Goal: Information Seeking & Learning: Learn about a topic

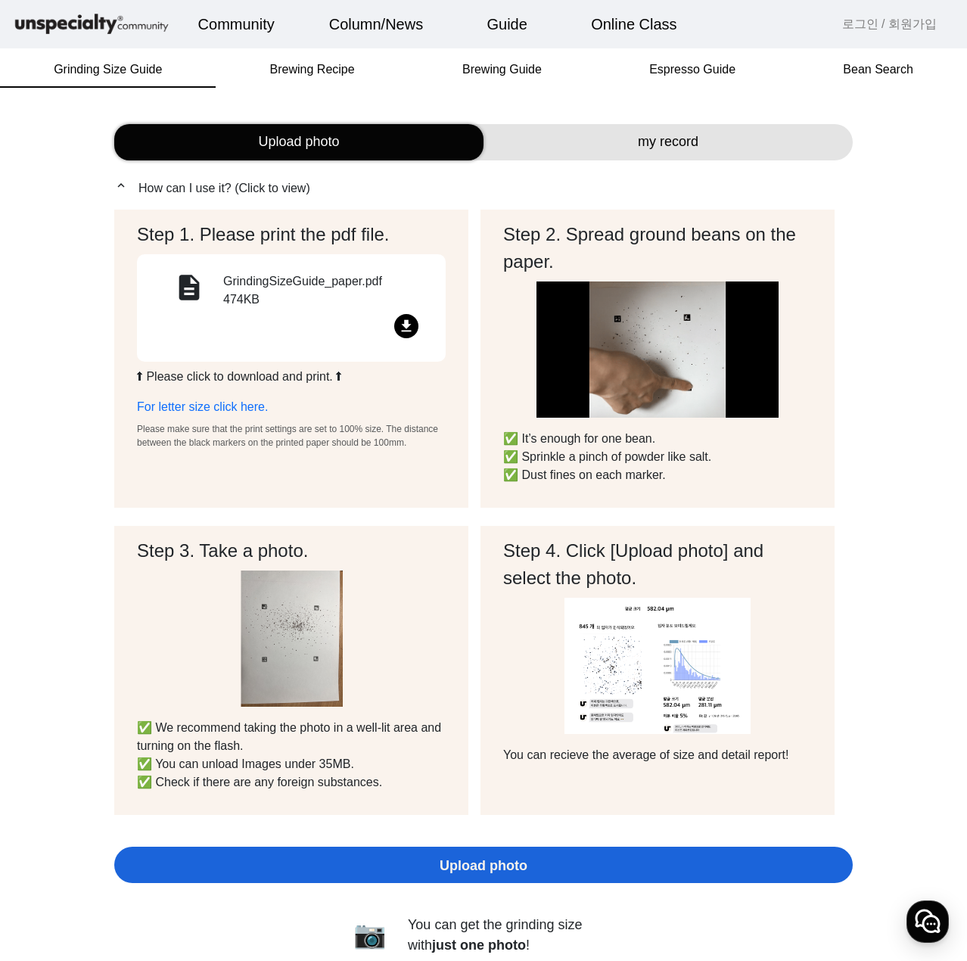
drag, startPoint x: 671, startPoint y: 169, endPoint x: 692, endPoint y: 143, distance: 33.9
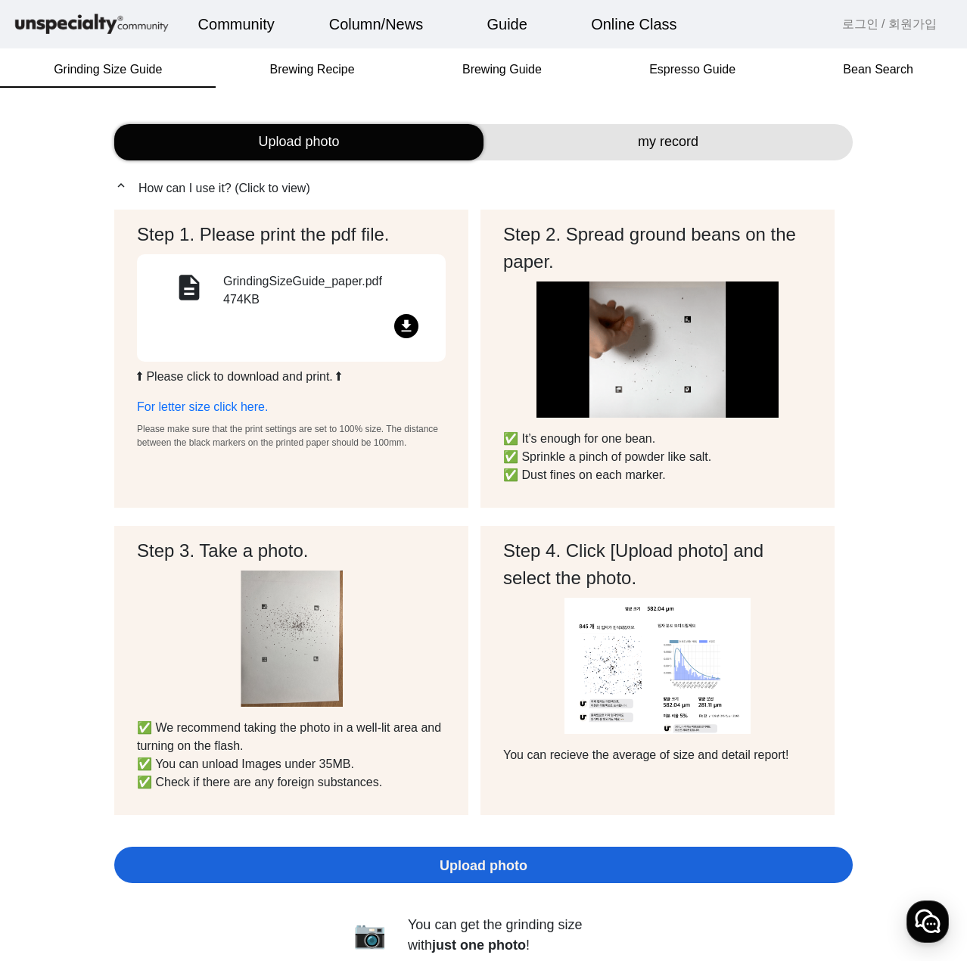
click at [692, 143] on span "my record" at bounding box center [668, 142] width 61 height 20
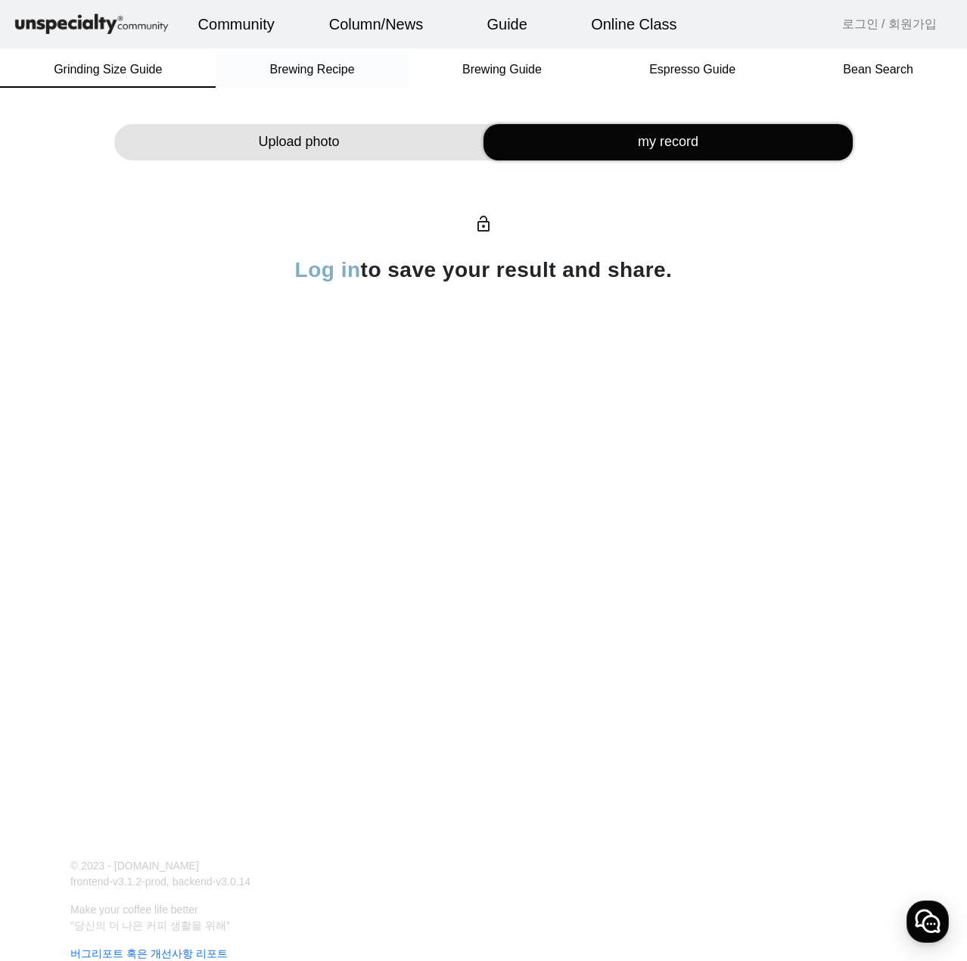
click at [344, 79] on span "Brewing Recipe" at bounding box center [312, 69] width 85 height 36
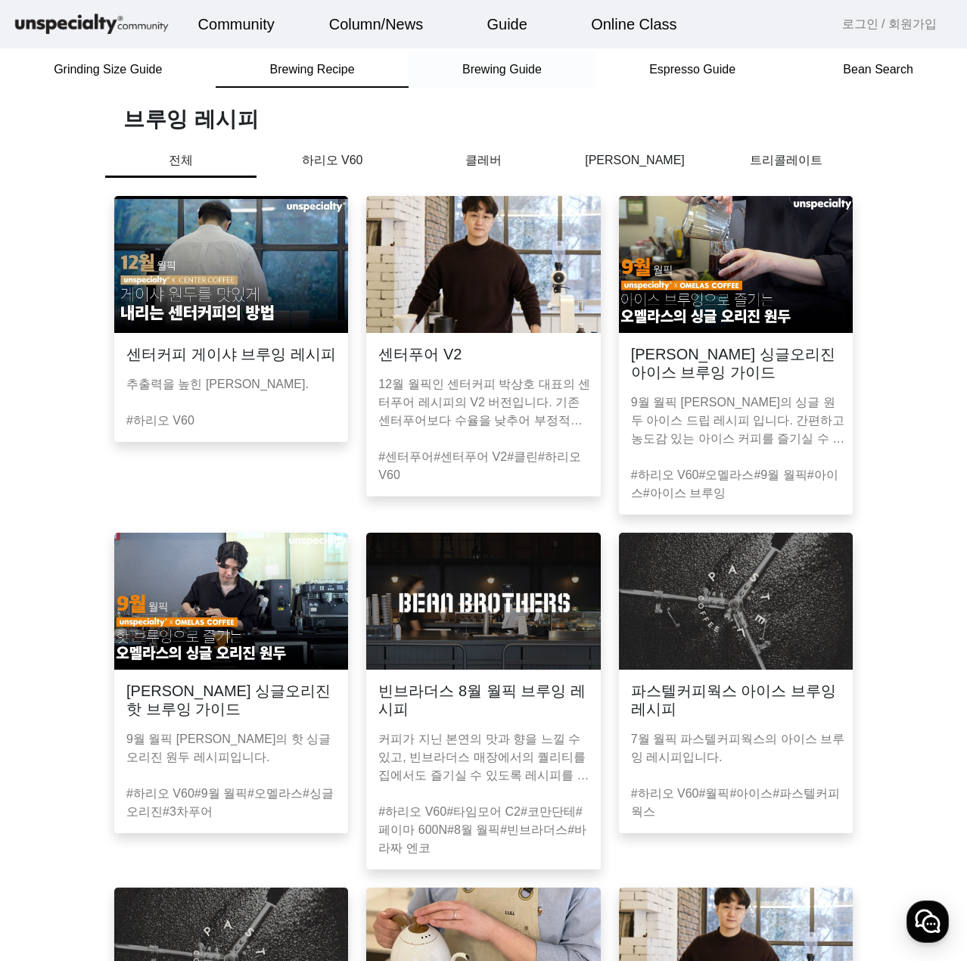
click at [517, 74] on span "Brewing Guide" at bounding box center [501, 70] width 79 height 12
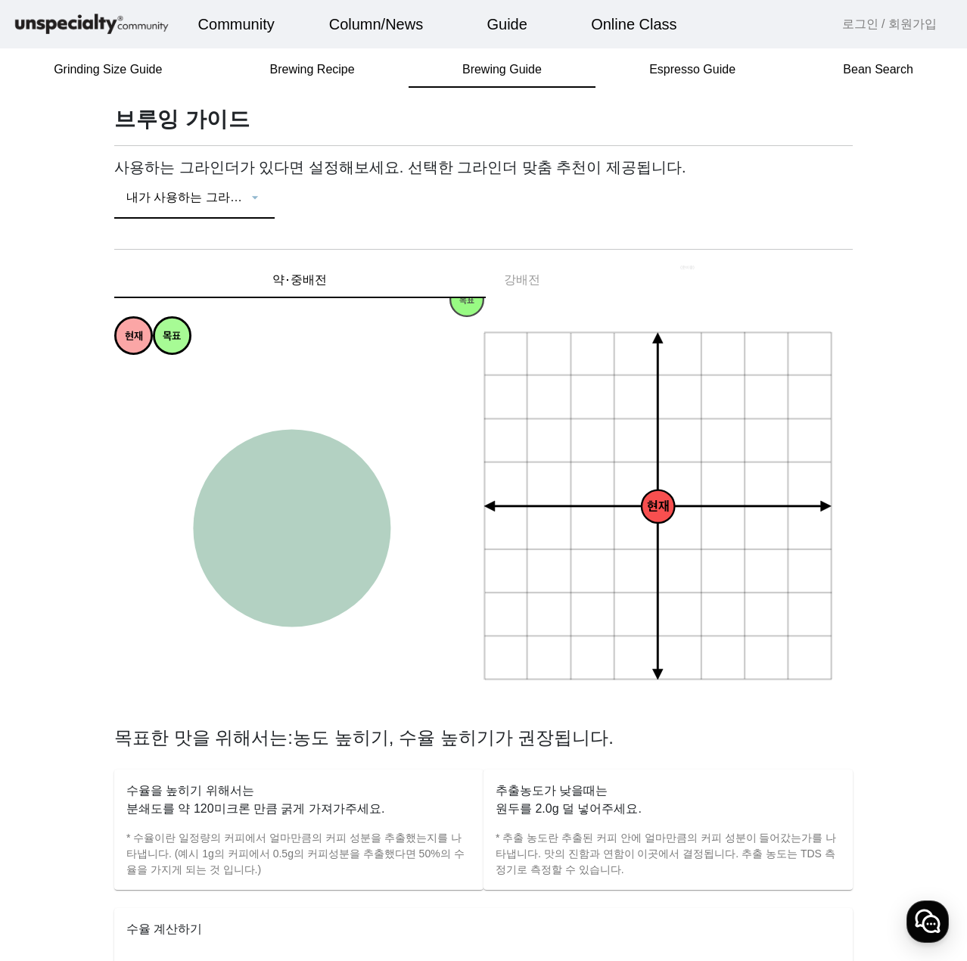
click at [183, 195] on span at bounding box center [186, 203] width 121 height 18
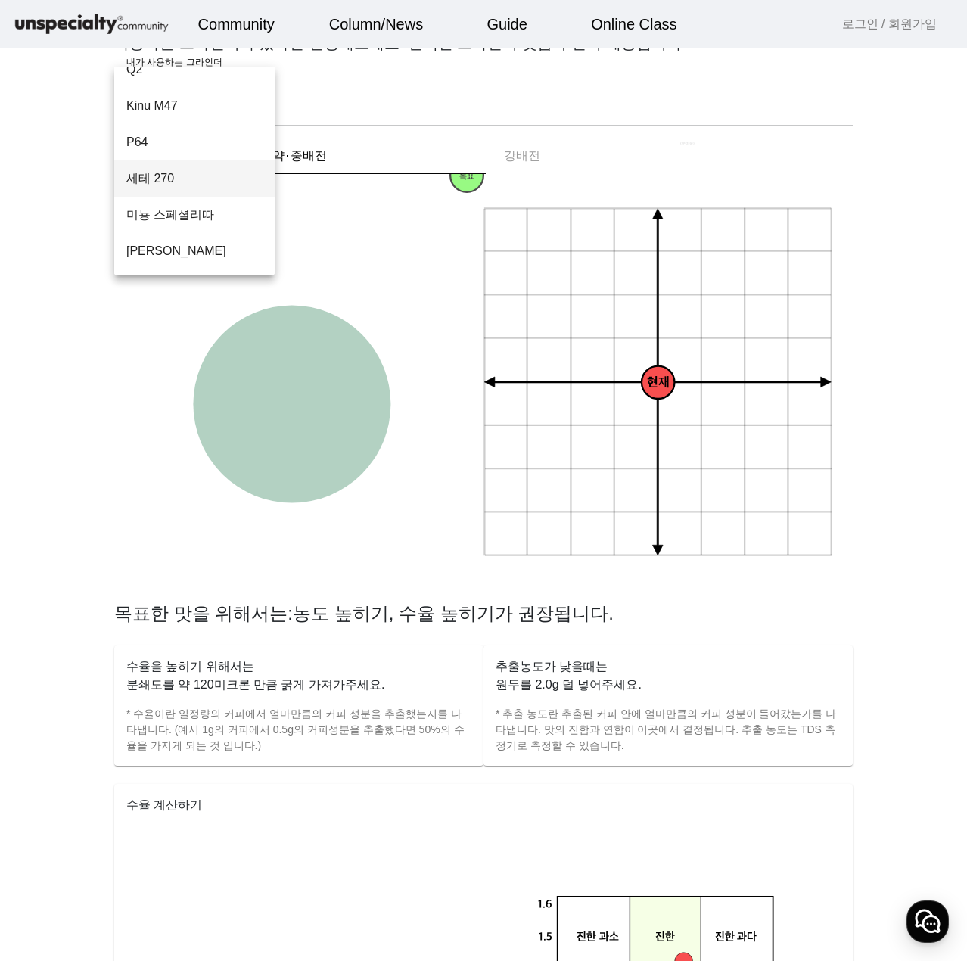
scroll to position [151, 0]
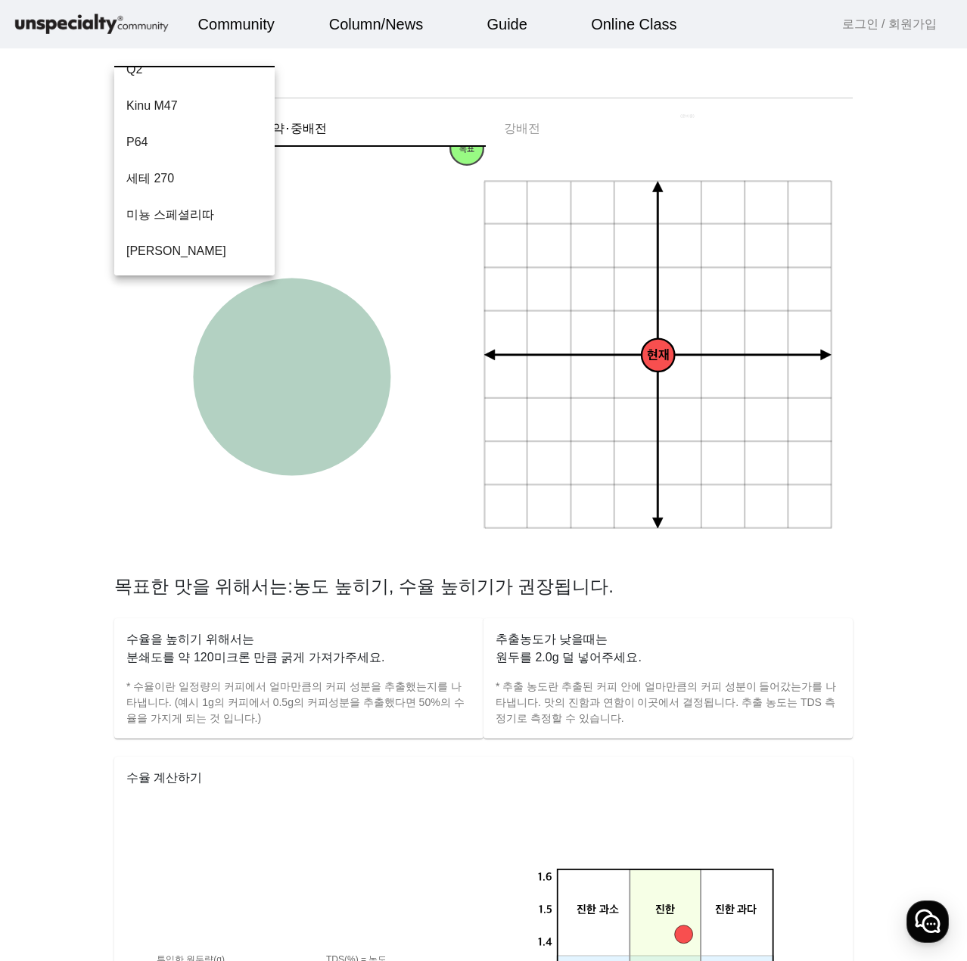
click at [92, 516] on div at bounding box center [483, 480] width 967 height 961
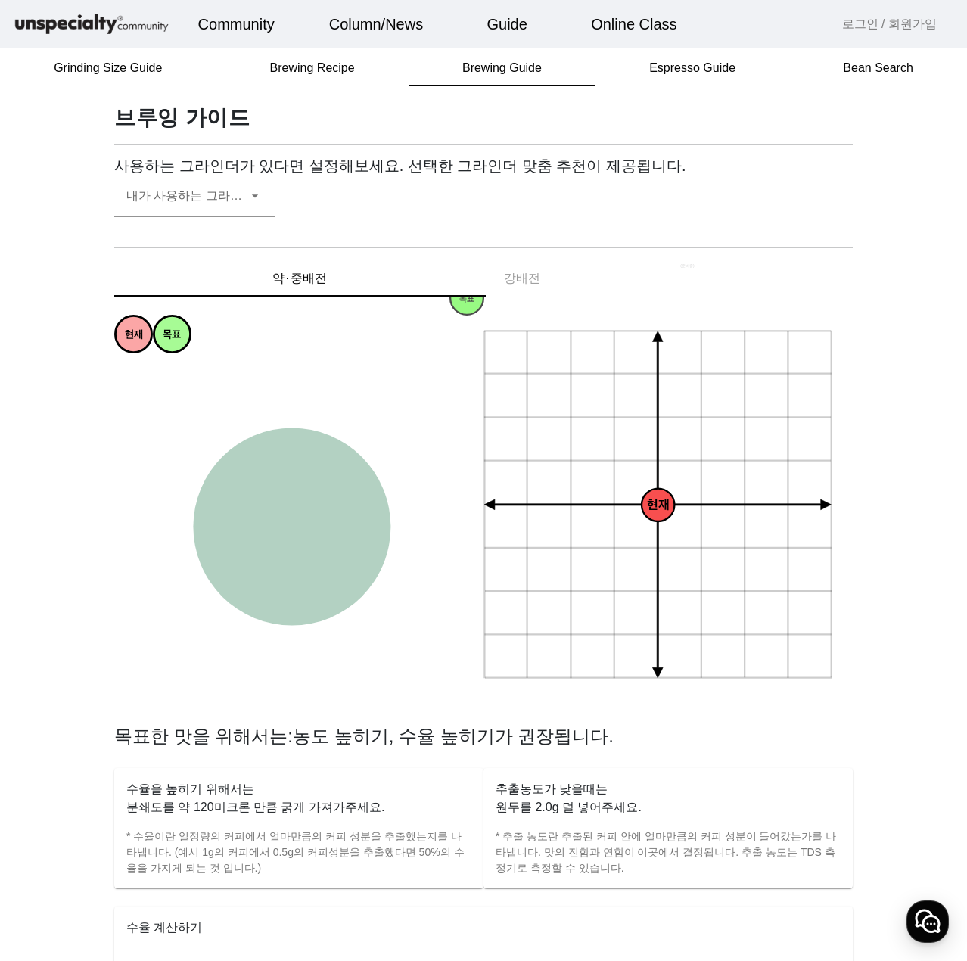
scroll to position [0, 0]
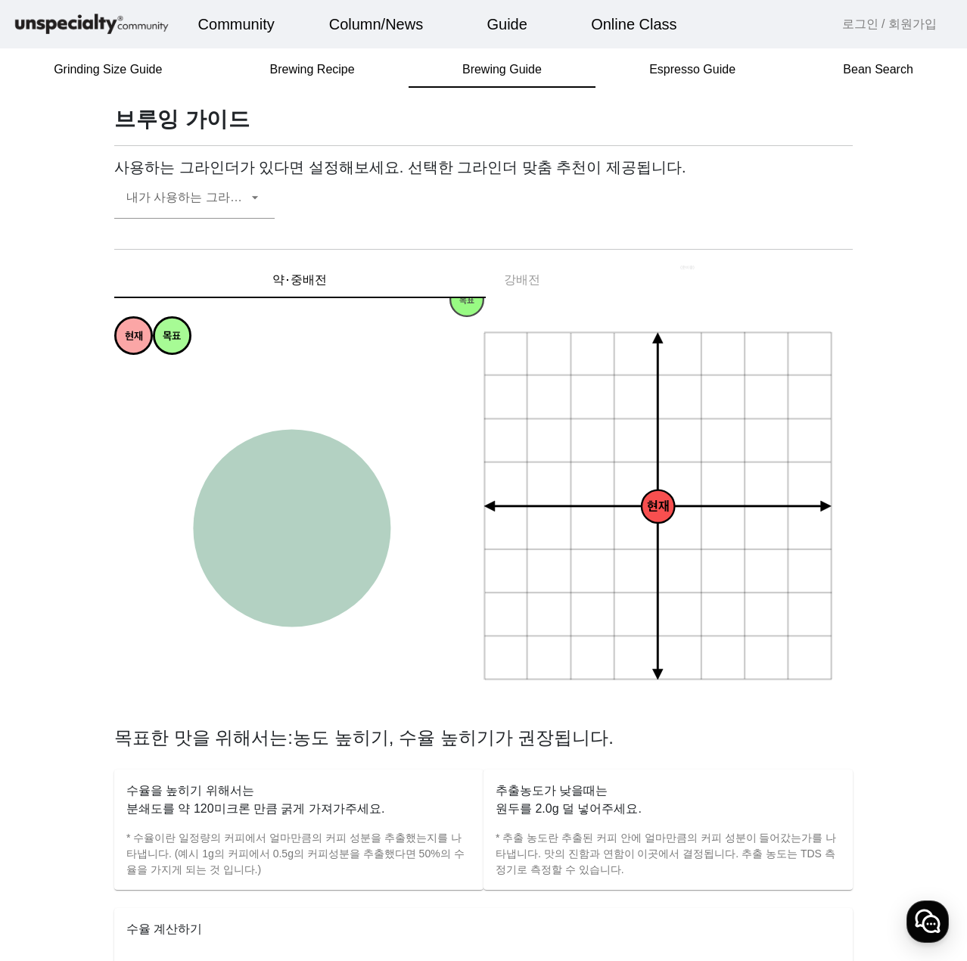
drag, startPoint x: 144, startPoint y: 837, endPoint x: 458, endPoint y: 871, distance: 316.4
click at [458, 871] on p "* 수율이란 일정량의 커피에서 얼마만큼의 커피 성분을 추출했는지를 나타냅니다. (예시 1g의 커피에서 0.5g의 커피성분을 추출했다면 50%의…" at bounding box center [298, 854] width 345 height 48
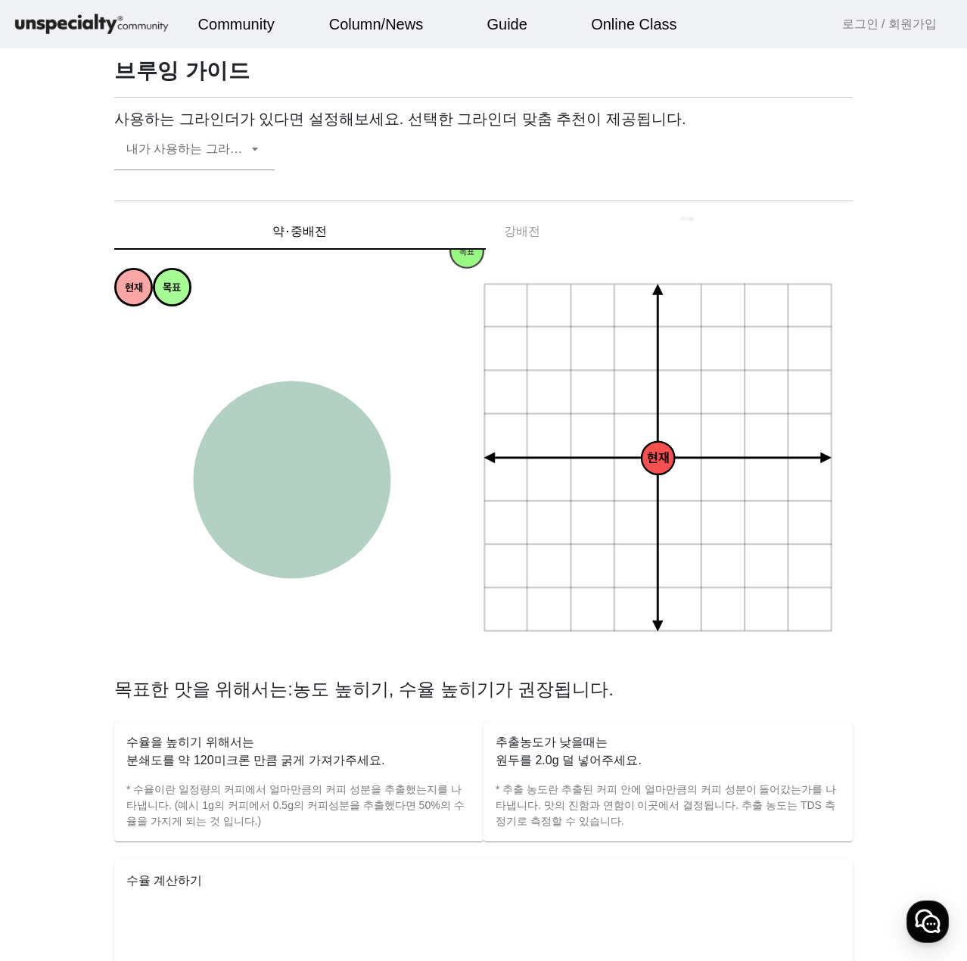
scroll to position [76, 0]
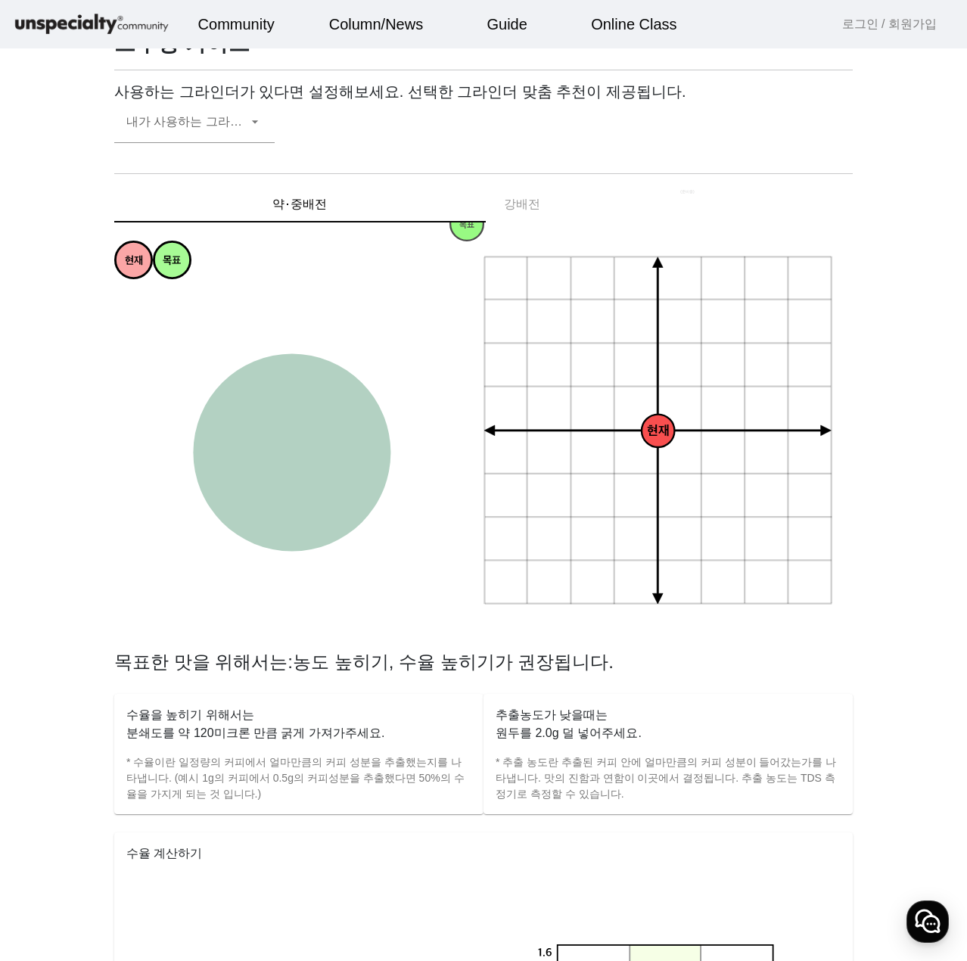
drag, startPoint x: 654, startPoint y: 437, endPoint x: 585, endPoint y: 435, distance: 68.9
click at [585, 435] on icon "+ 0.5g - 30um + 30um + 60um + 90um - 60um - 90um + 1.0g + 1.5g + 2.0g - 0.5g - …" at bounding box center [658, 431] width 351 height 351
click at [174, 284] on icon "과소추출 강한 약한 과다추출 균형잡힌 싱그러운 편안한 티라이크 은은한 상쾌한 달콤한 감미로운 풍부한 복합적인 꽉차있는 묵직한 화사한 쥬시한 과…" at bounding box center [289, 454] width 351 height 351
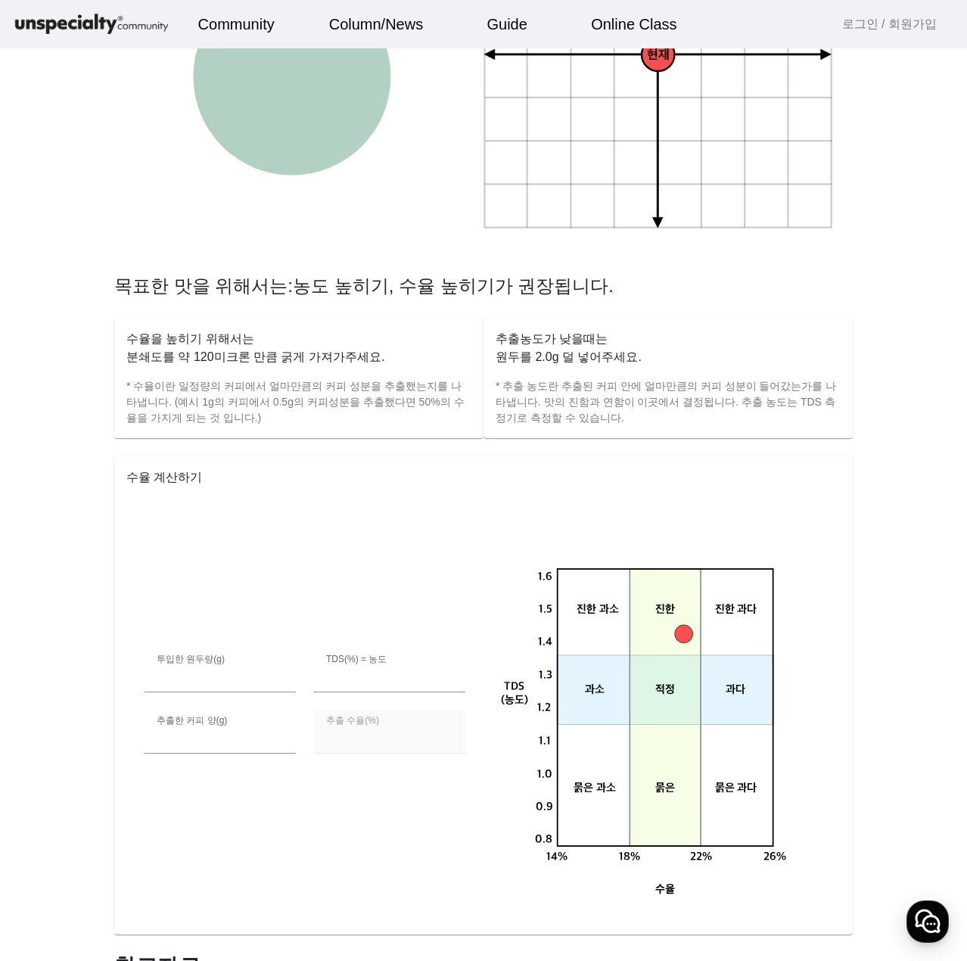
scroll to position [605, 0]
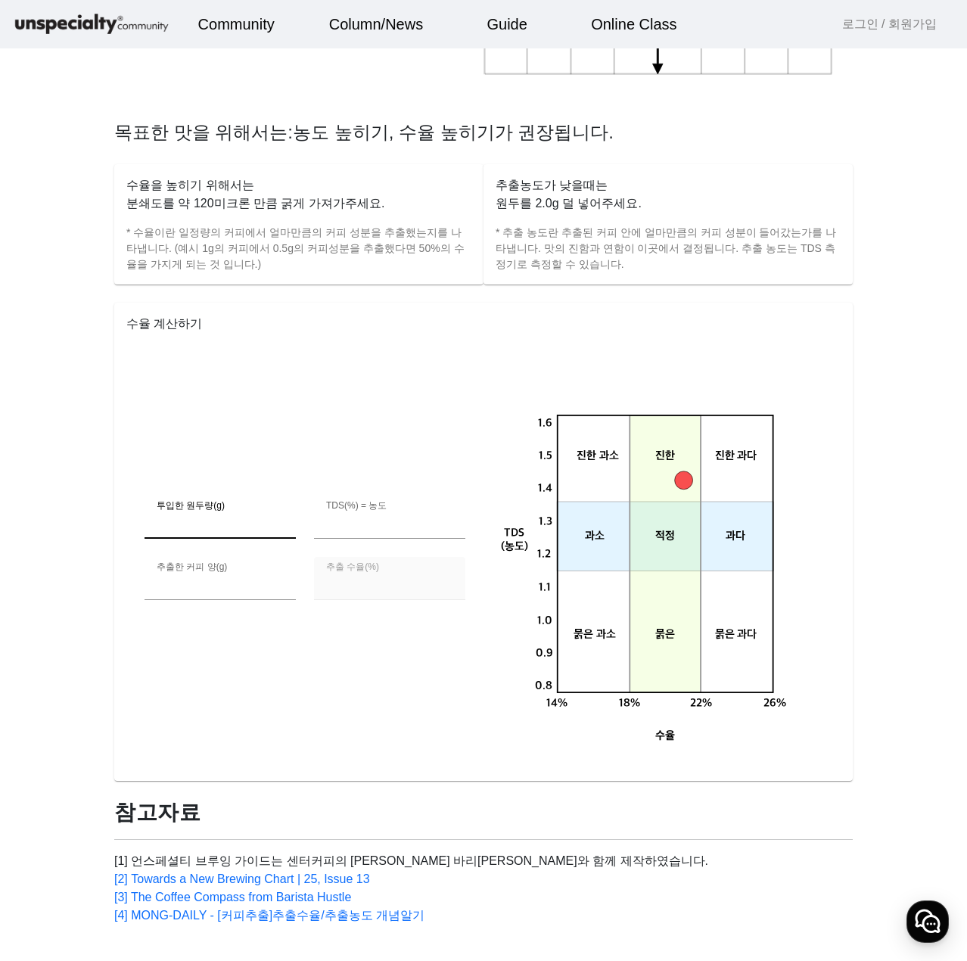
click at [222, 518] on input "**" at bounding box center [220, 523] width 127 height 18
drag, startPoint x: 405, startPoint y: 523, endPoint x: 252, endPoint y: 508, distance: 154.3
click at [252, 508] on div "투입한 원두량(g) ** TDS(%) = 농도 *** 추출한 커피 양(g) *** 추출 수율(%) ******" at bounding box center [304, 556] width 339 height 123
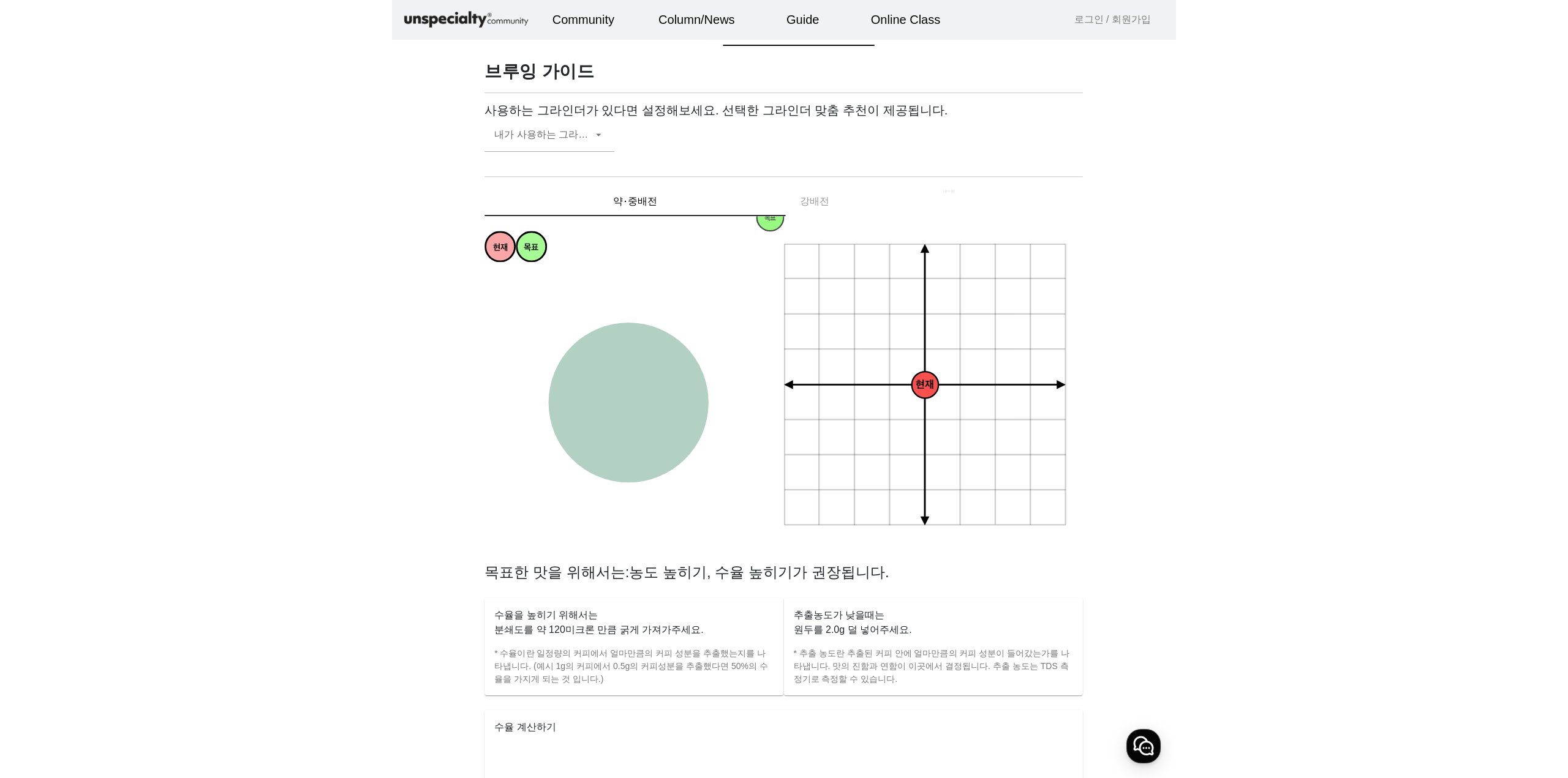
scroll to position [0, 0]
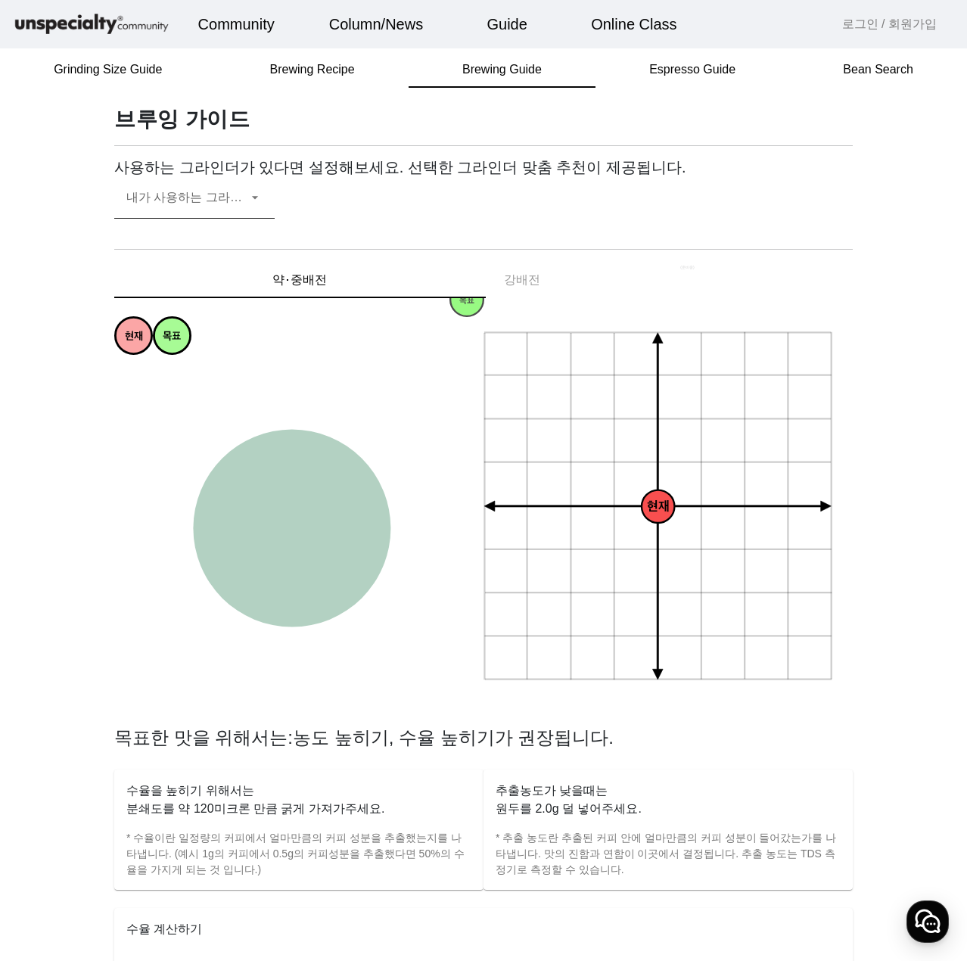
click at [200, 205] on span at bounding box center [186, 203] width 121 height 18
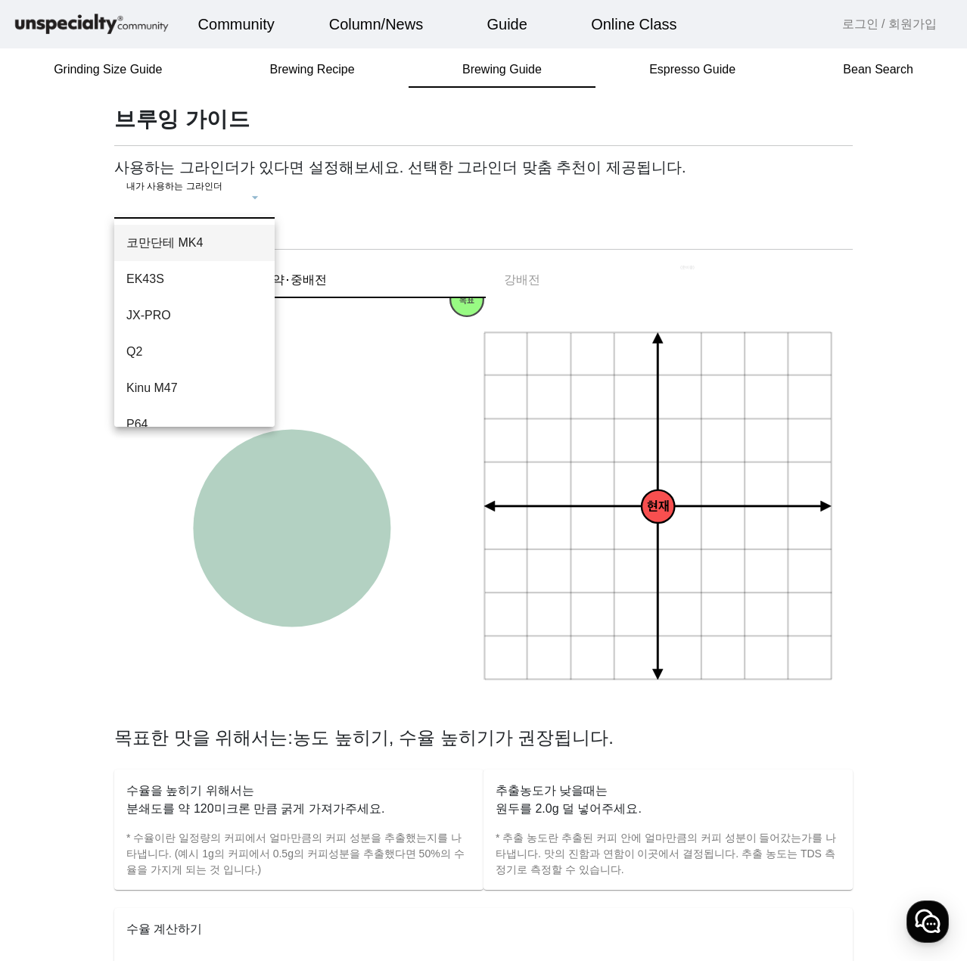
click at [226, 237] on span "코만단테 MK4" at bounding box center [194, 243] width 136 height 18
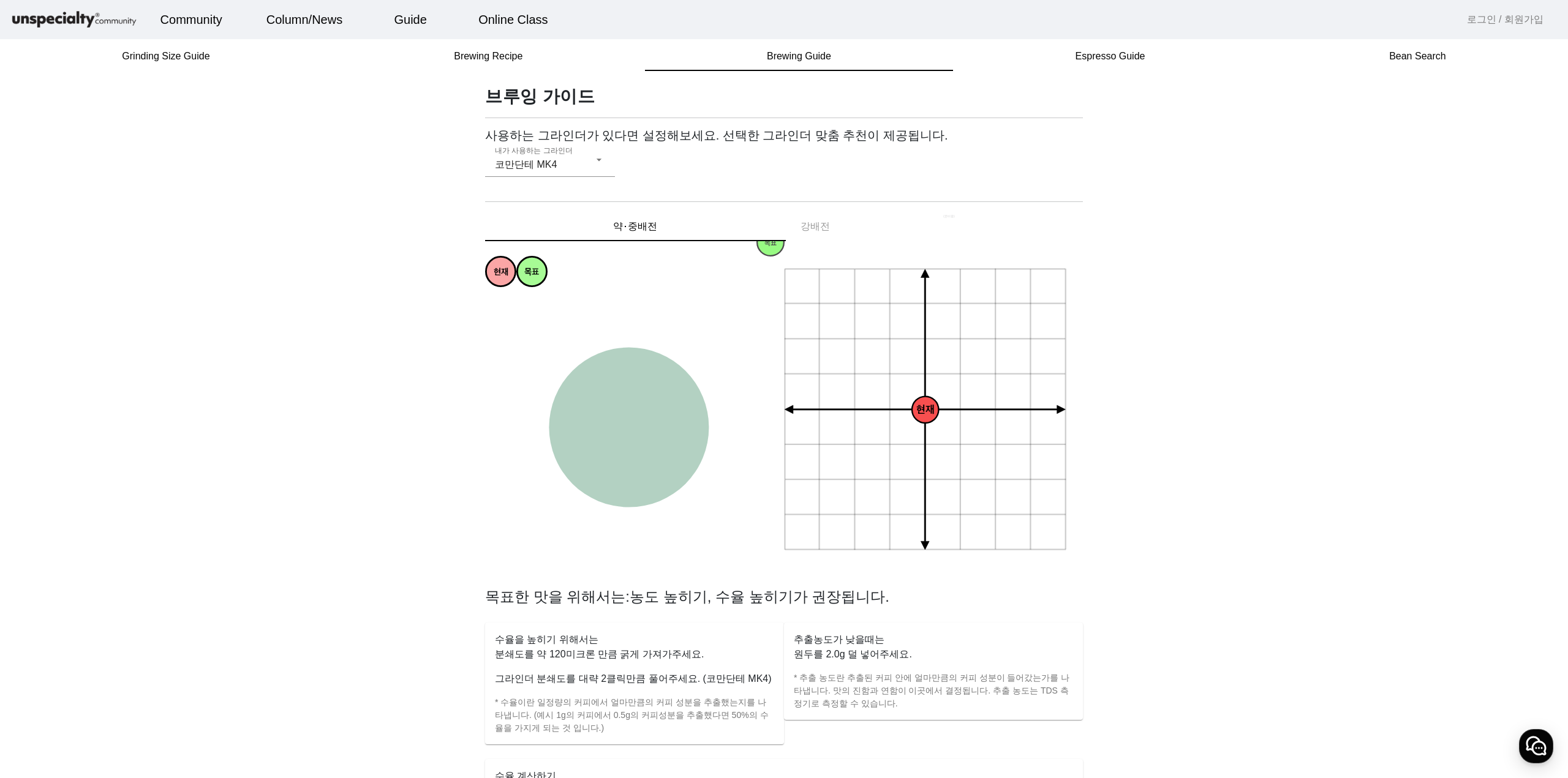
click at [618, 422] on circle at bounding box center [628, 427] width 160 height 159
drag, startPoint x: 619, startPoint y: 422, endPoint x: 633, endPoint y: 440, distance: 22.8
click at [620, 422] on circle at bounding box center [628, 427] width 160 height 159
click at [633, 440] on circle at bounding box center [628, 427] width 160 height 159
drag, startPoint x: 662, startPoint y: 448, endPoint x: 703, endPoint y: 509, distance: 73.5
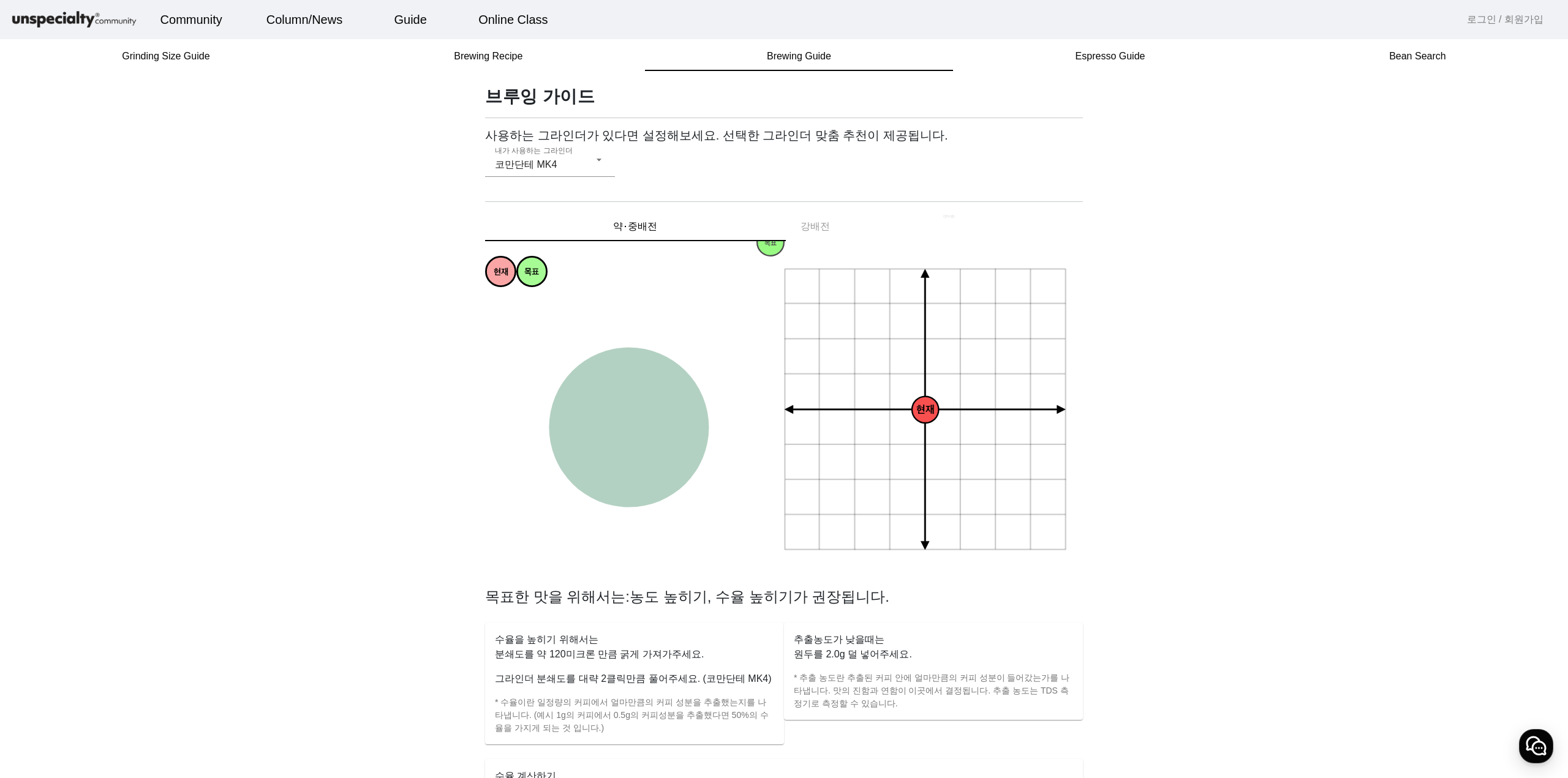
click at [703, 509] on icon "과소추출 강한 약한 과다추출 균형잡힌 싱그러운 편안한 티라이크 은은한 상쾌한 달콤한 감미로운 풍부한 복합적인 꽉차있는 묵직한 화사한 쥬시한 과…" at bounding box center [627, 429] width 284 height 284
click at [516, 159] on span "코만단테 MK4" at bounding box center [526, 164] width 62 height 11
click at [562, 329] on span "[PERSON_NAME]" at bounding box center [550, 325] width 110 height 15
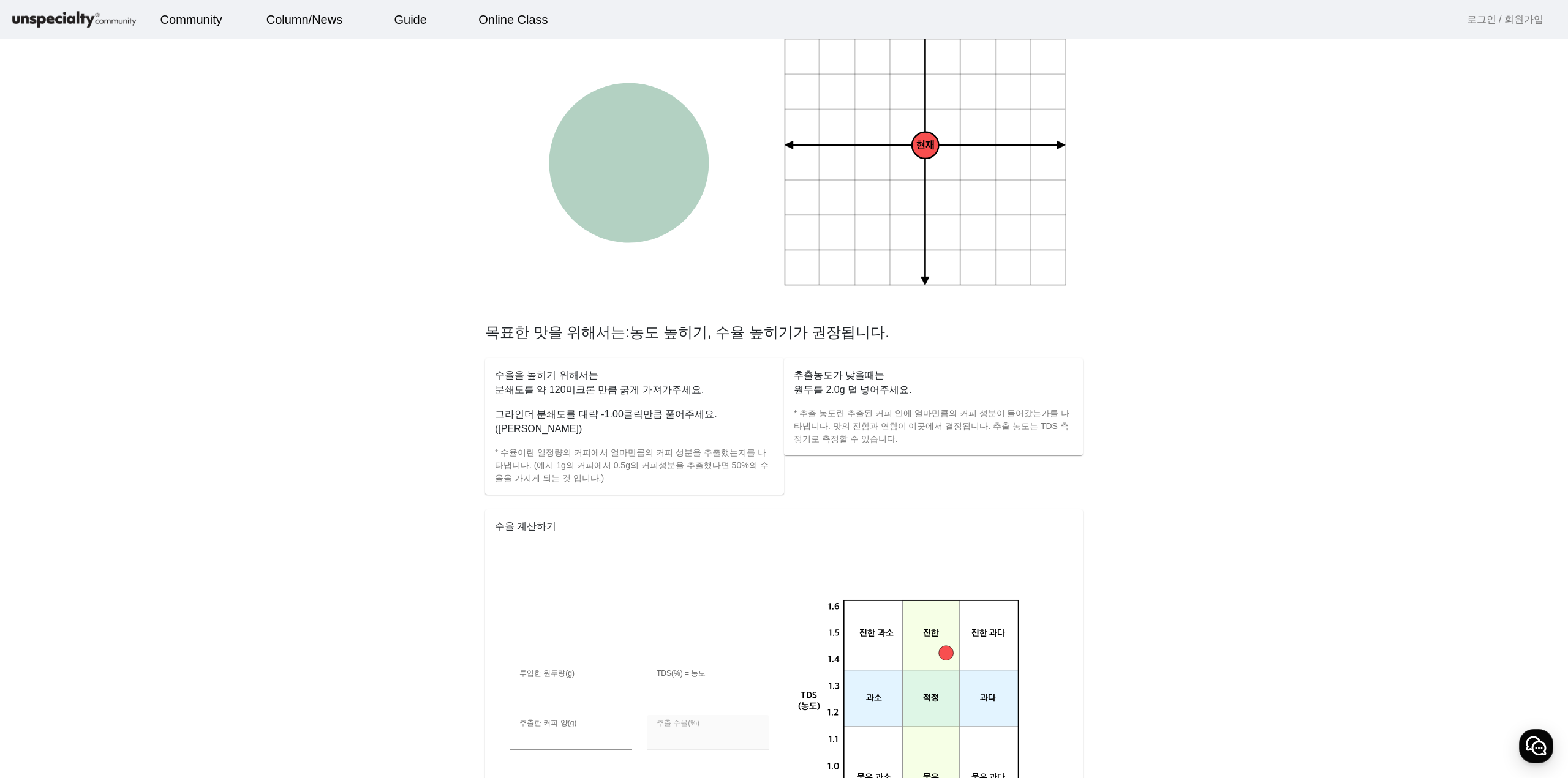
scroll to position [428, 0]
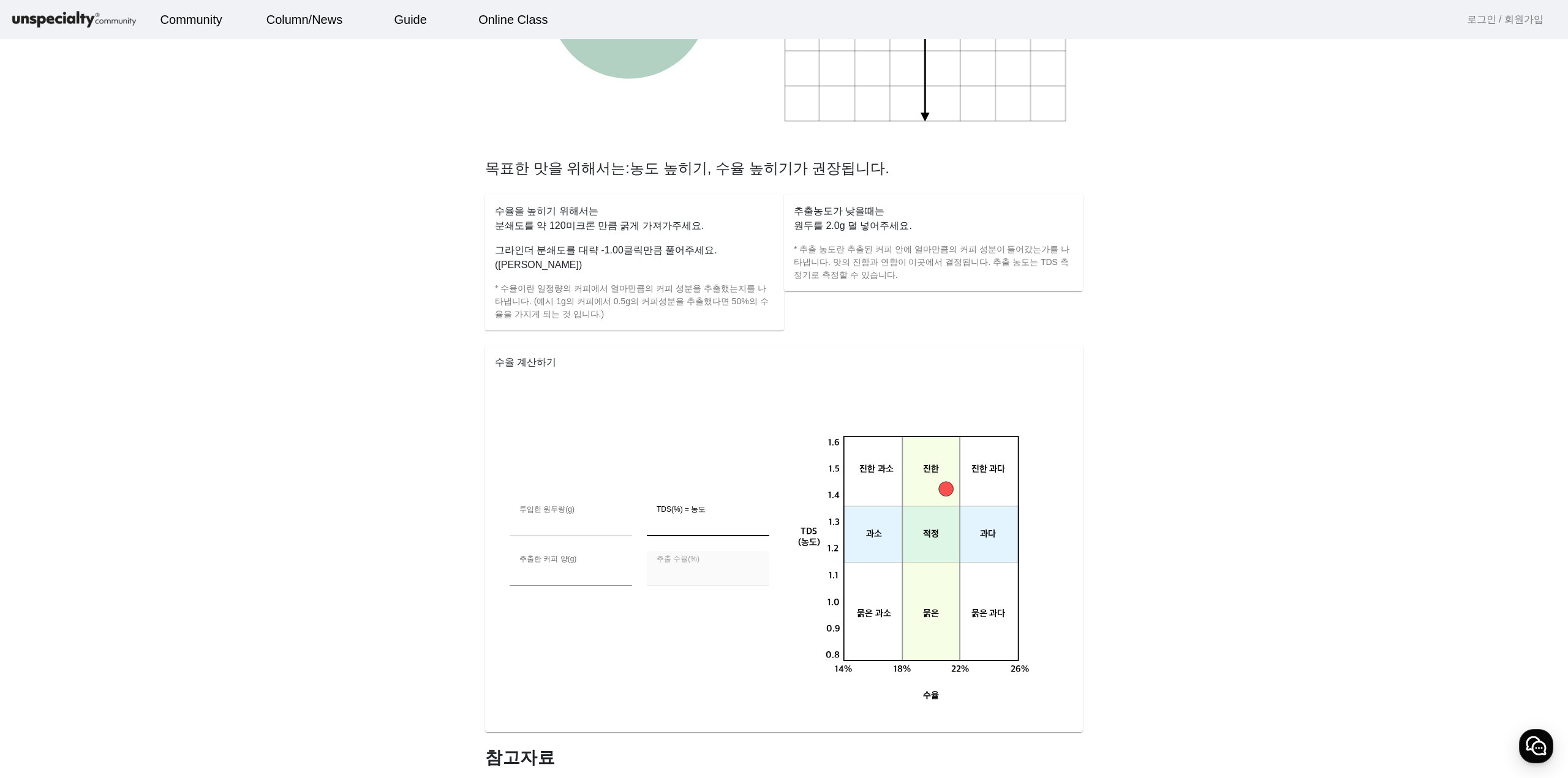
click at [722, 517] on input "***" at bounding box center [708, 524] width 103 height 15
type input "***"
type input "******"
type input "***"
type input "******"
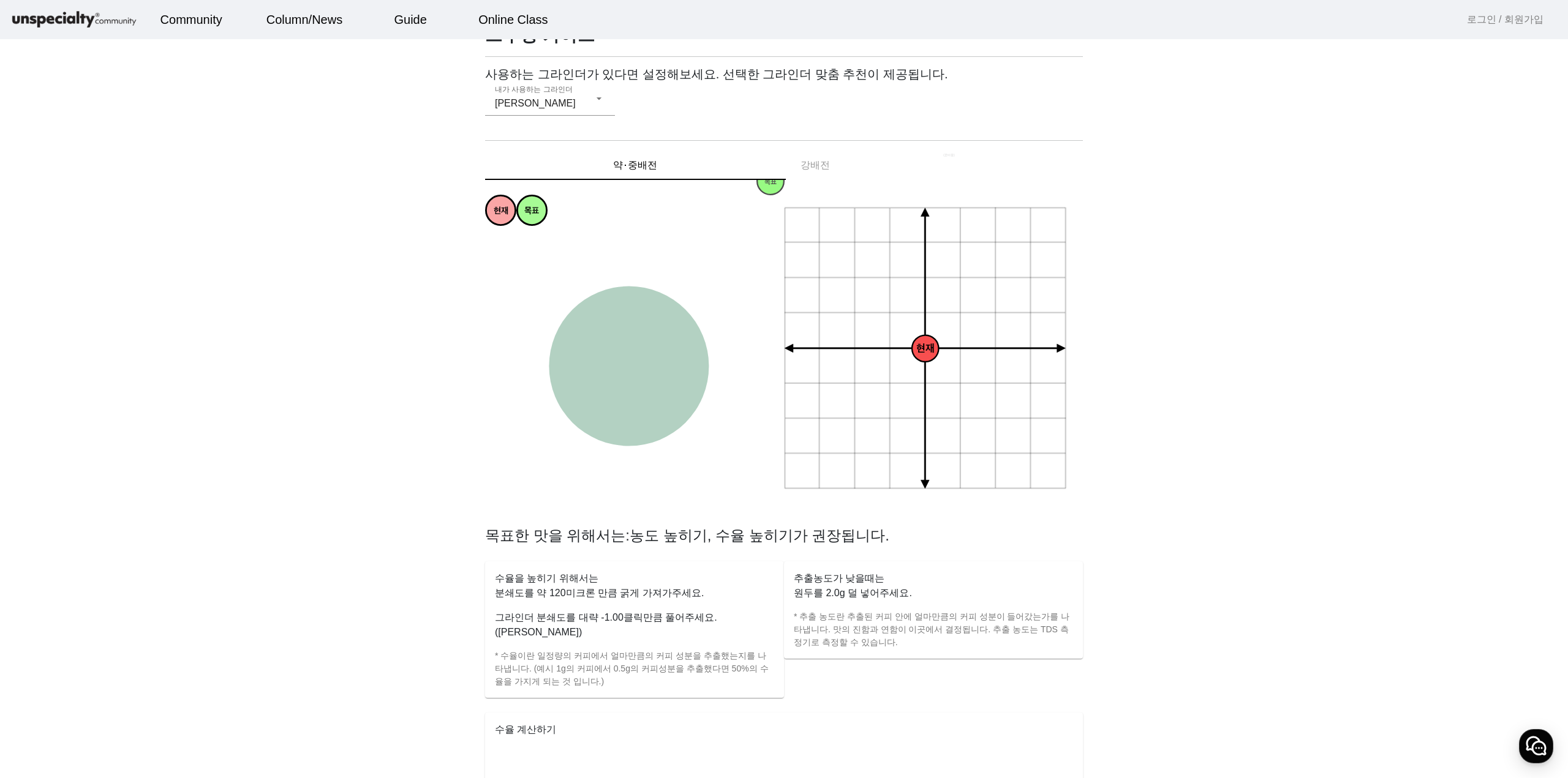
scroll to position [0, 0]
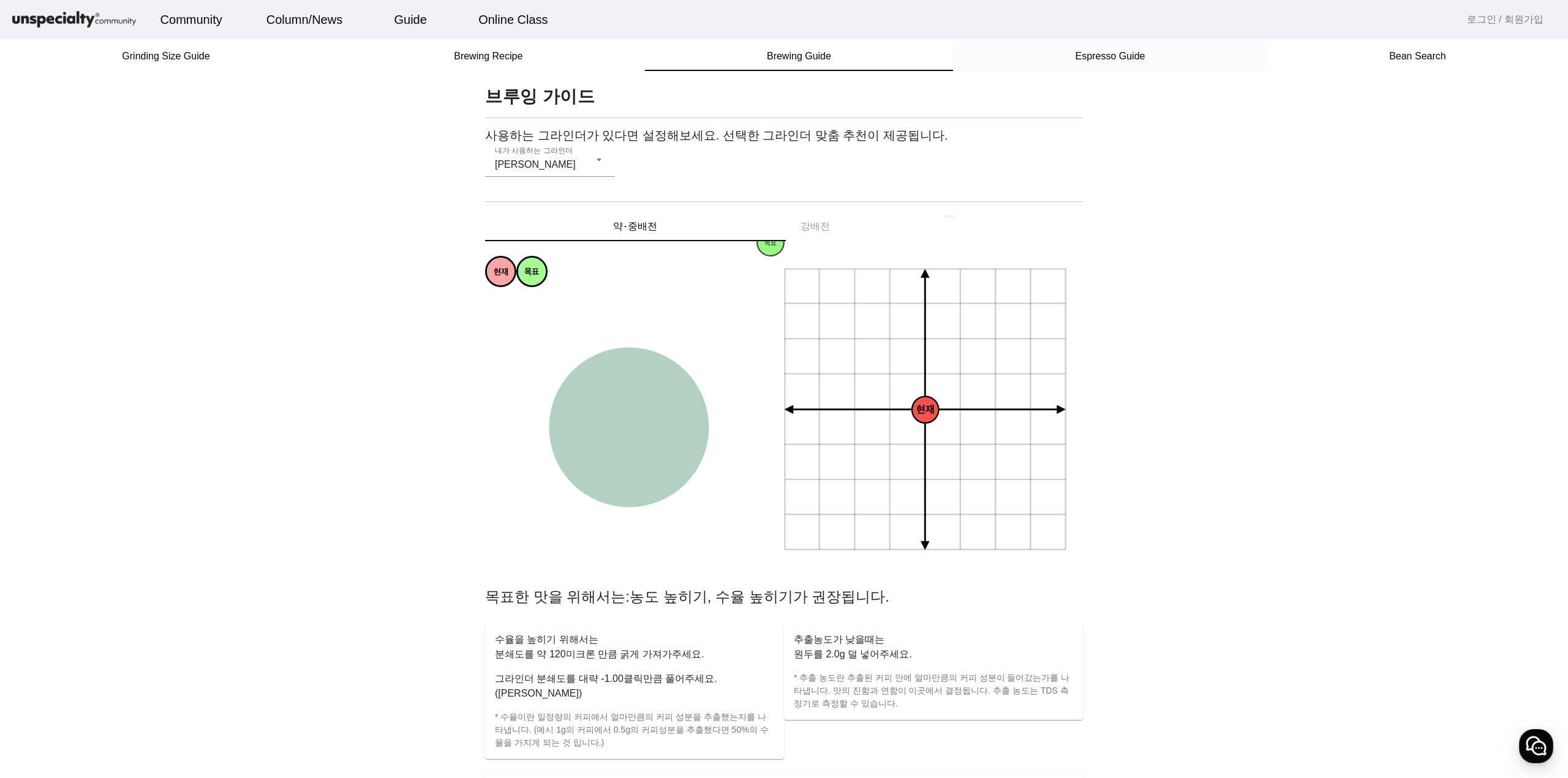
type input "***"
click at [782, 70] on div "Espresso Guide" at bounding box center [1110, 56] width 314 height 29
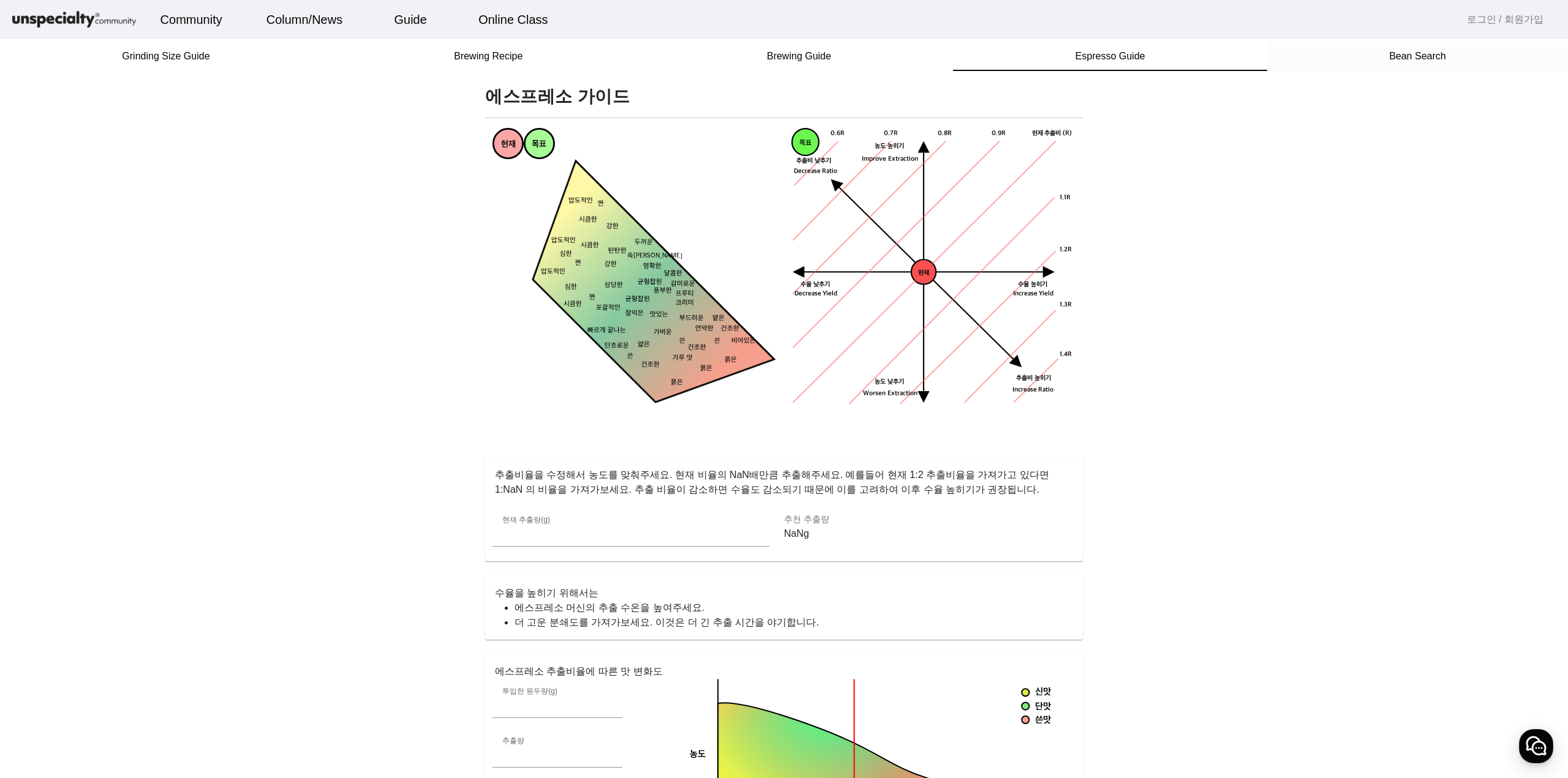
click at [782, 62] on span "Bean Search" at bounding box center [1417, 57] width 57 height 10
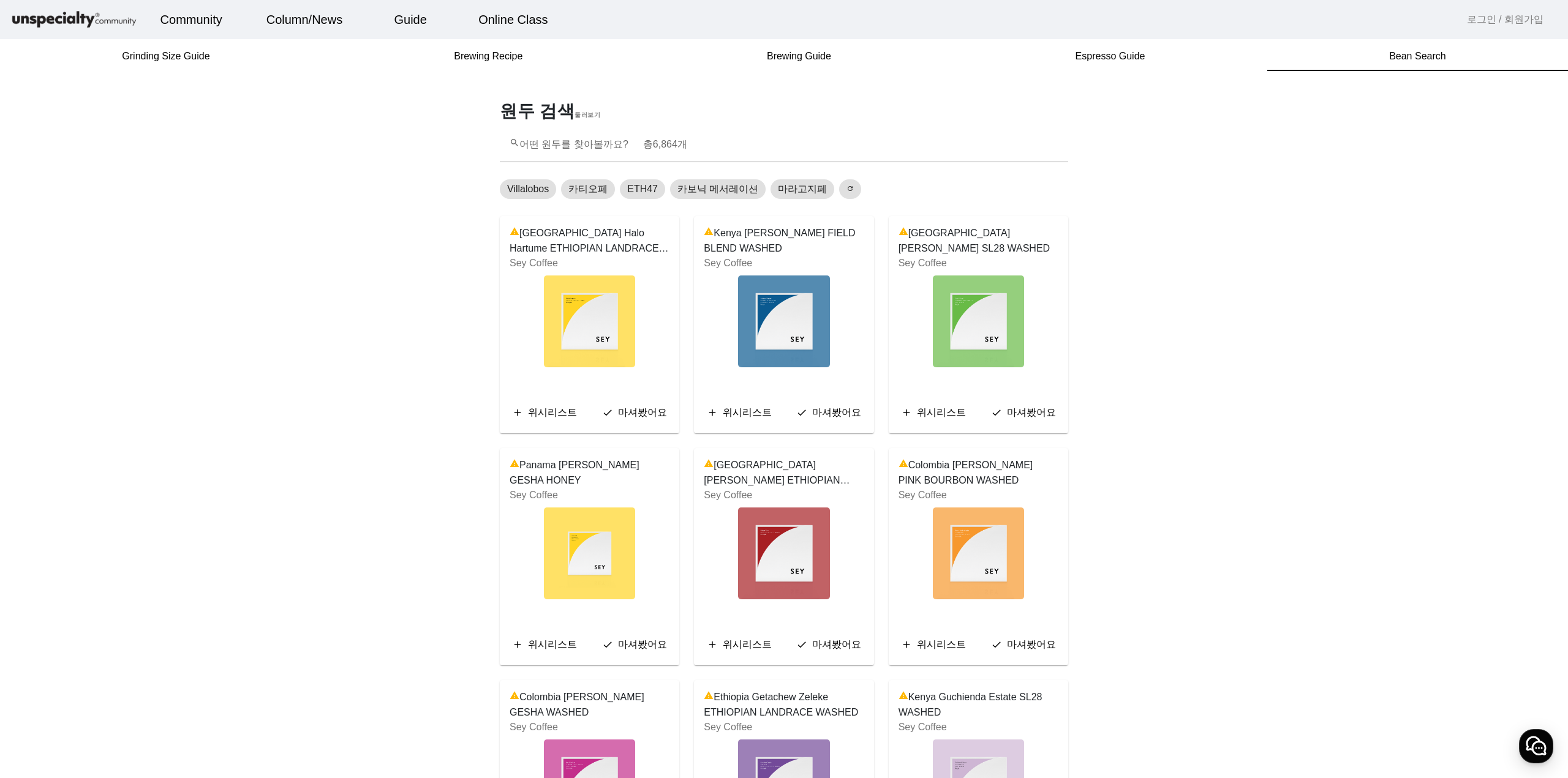
drag, startPoint x: 1281, startPoint y: 552, endPoint x: 1158, endPoint y: 229, distance: 345.6
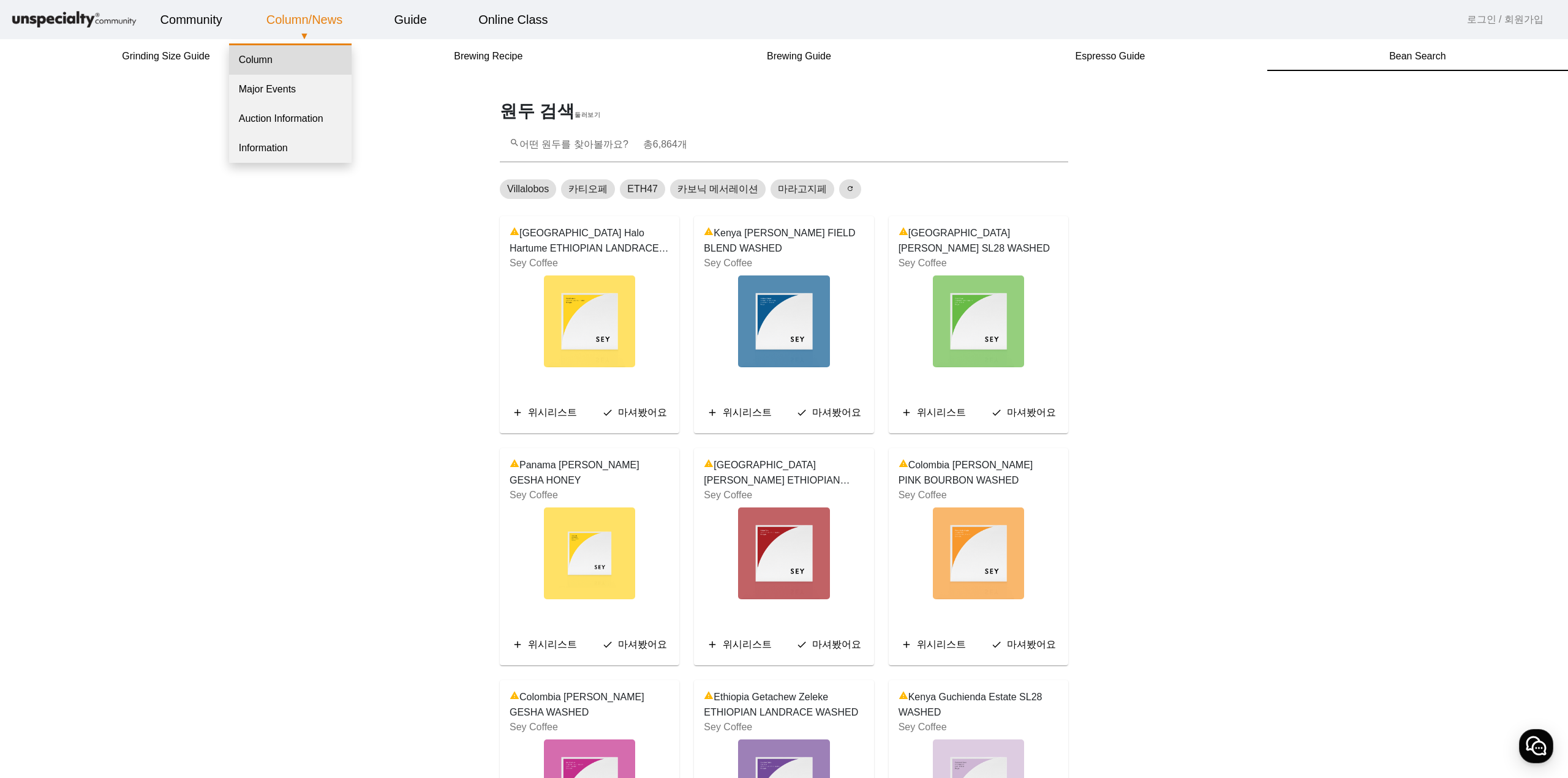
click at [283, 62] on link "Column" at bounding box center [290, 60] width 122 height 29
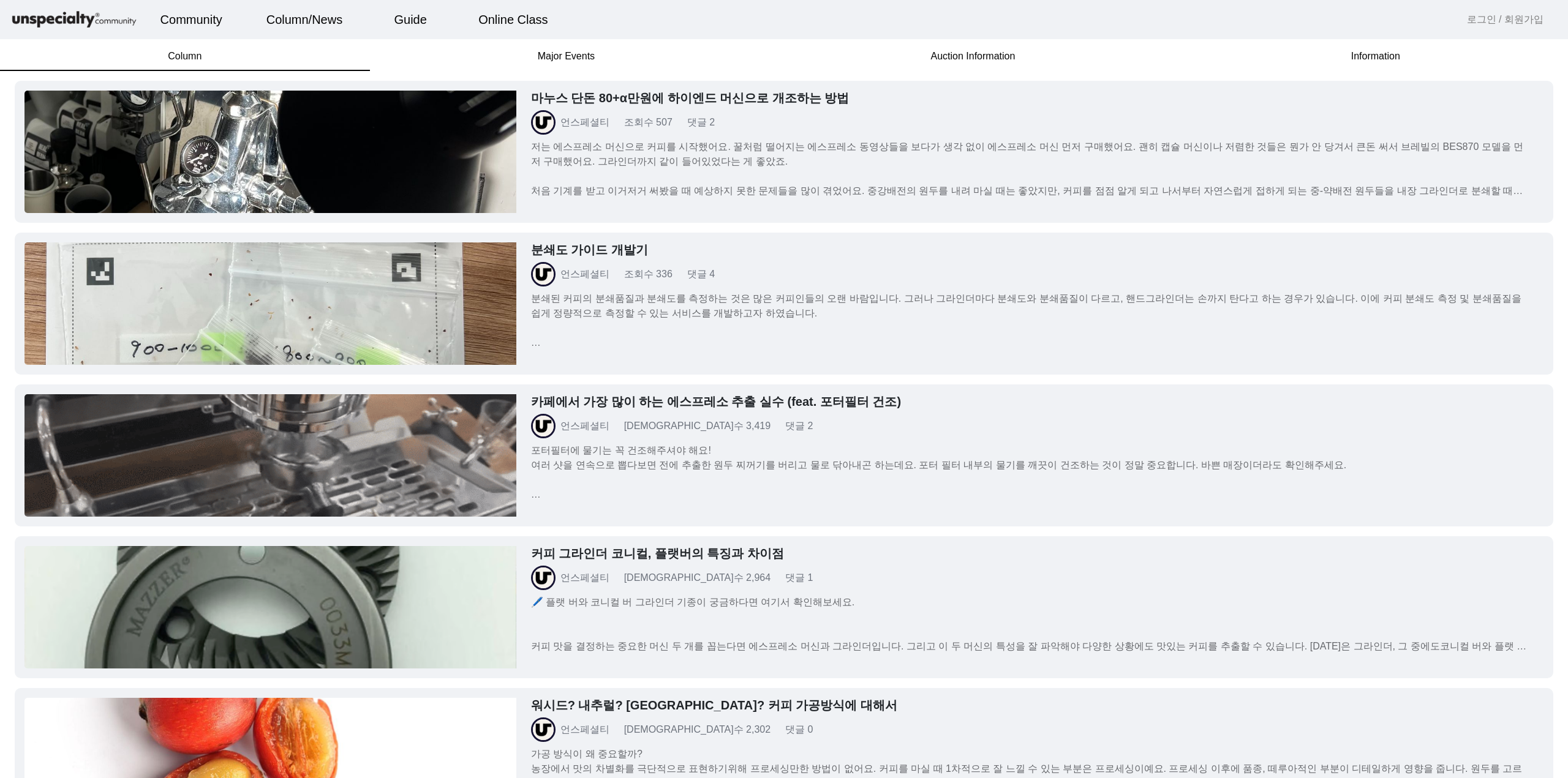
click at [505, 162] on img at bounding box center [270, 151] width 492 height 122
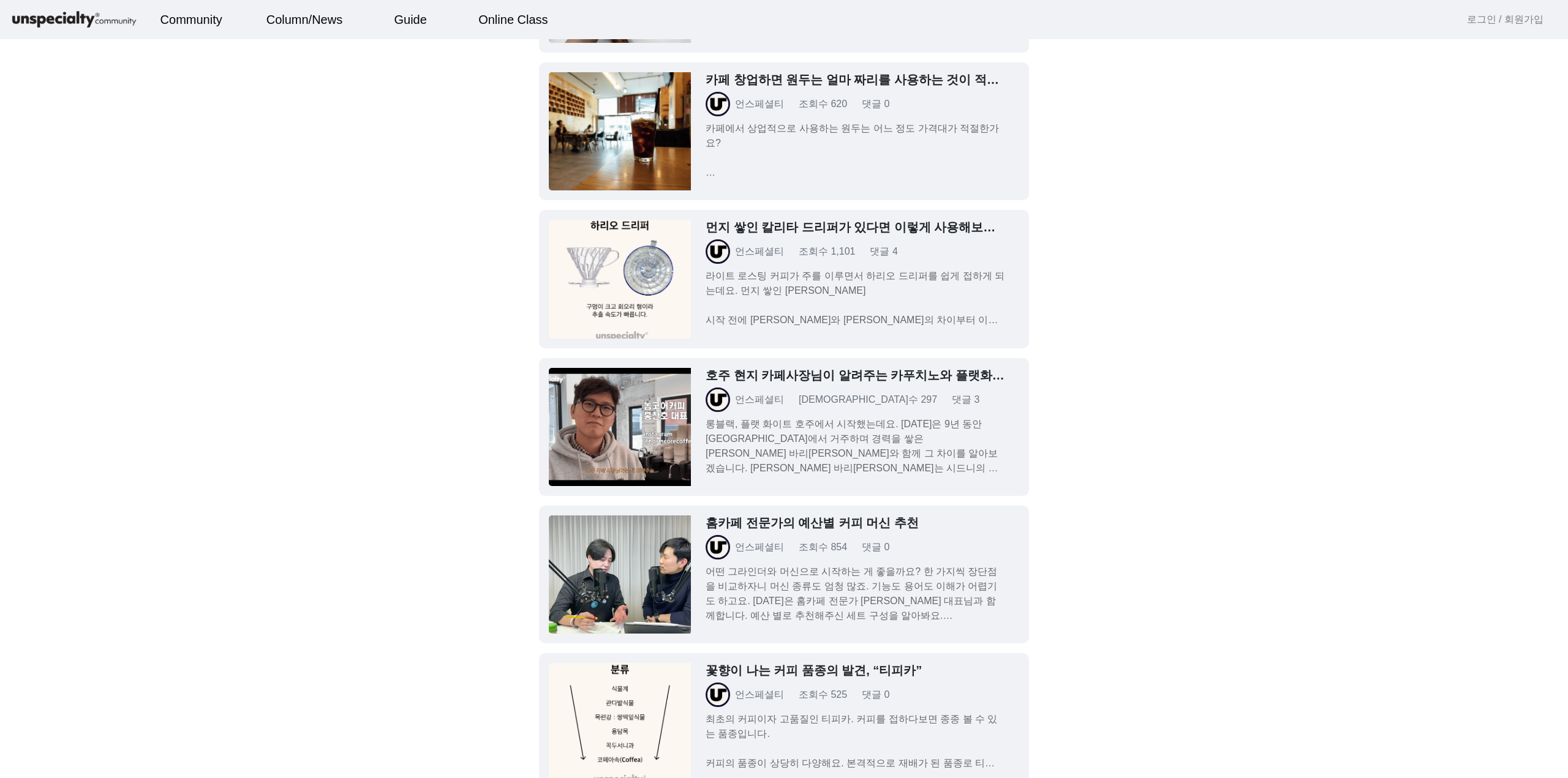
scroll to position [11967, 0]
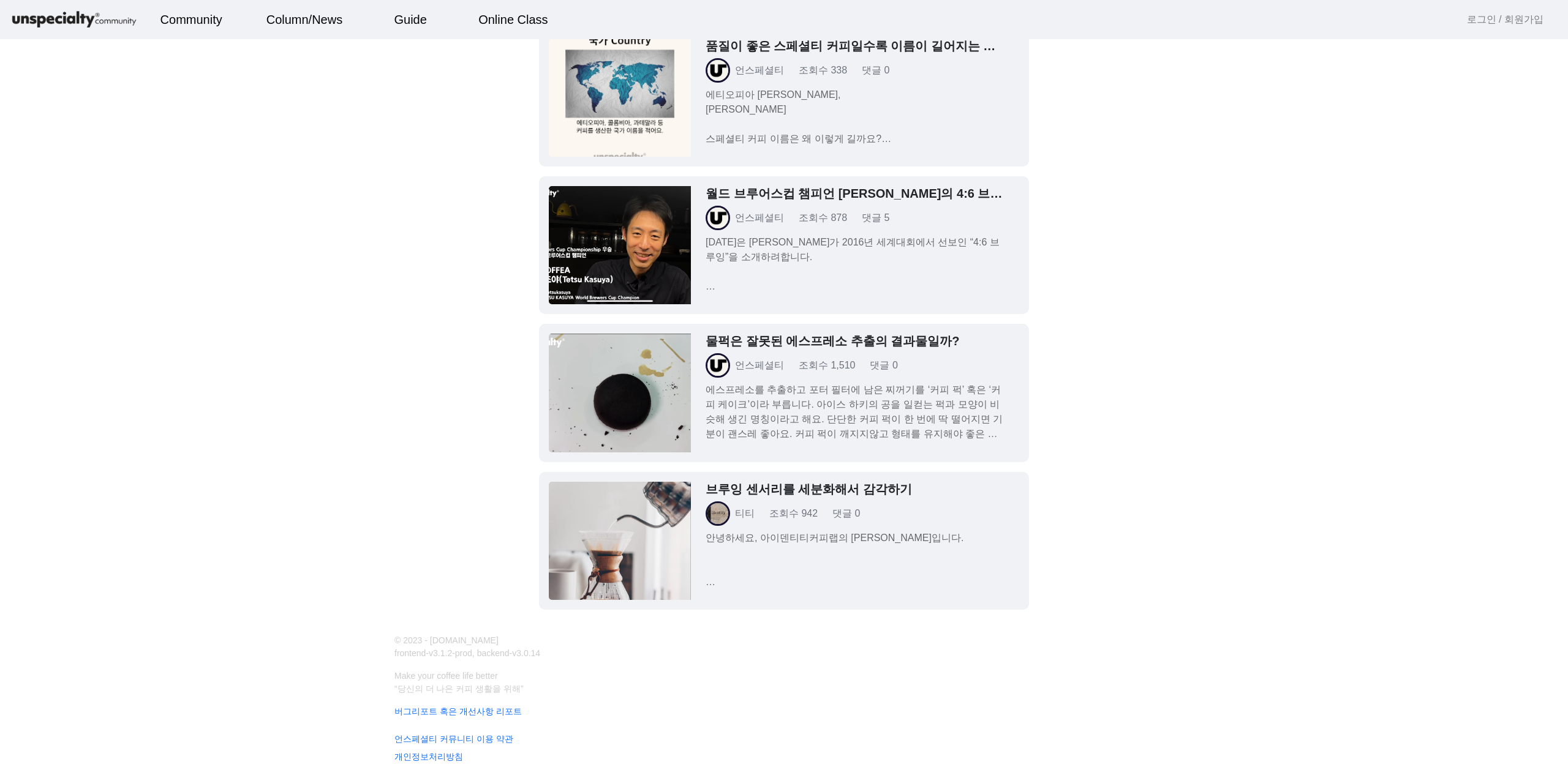
drag, startPoint x: 1033, startPoint y: 431, endPoint x: 1072, endPoint y: 569, distance: 143.4
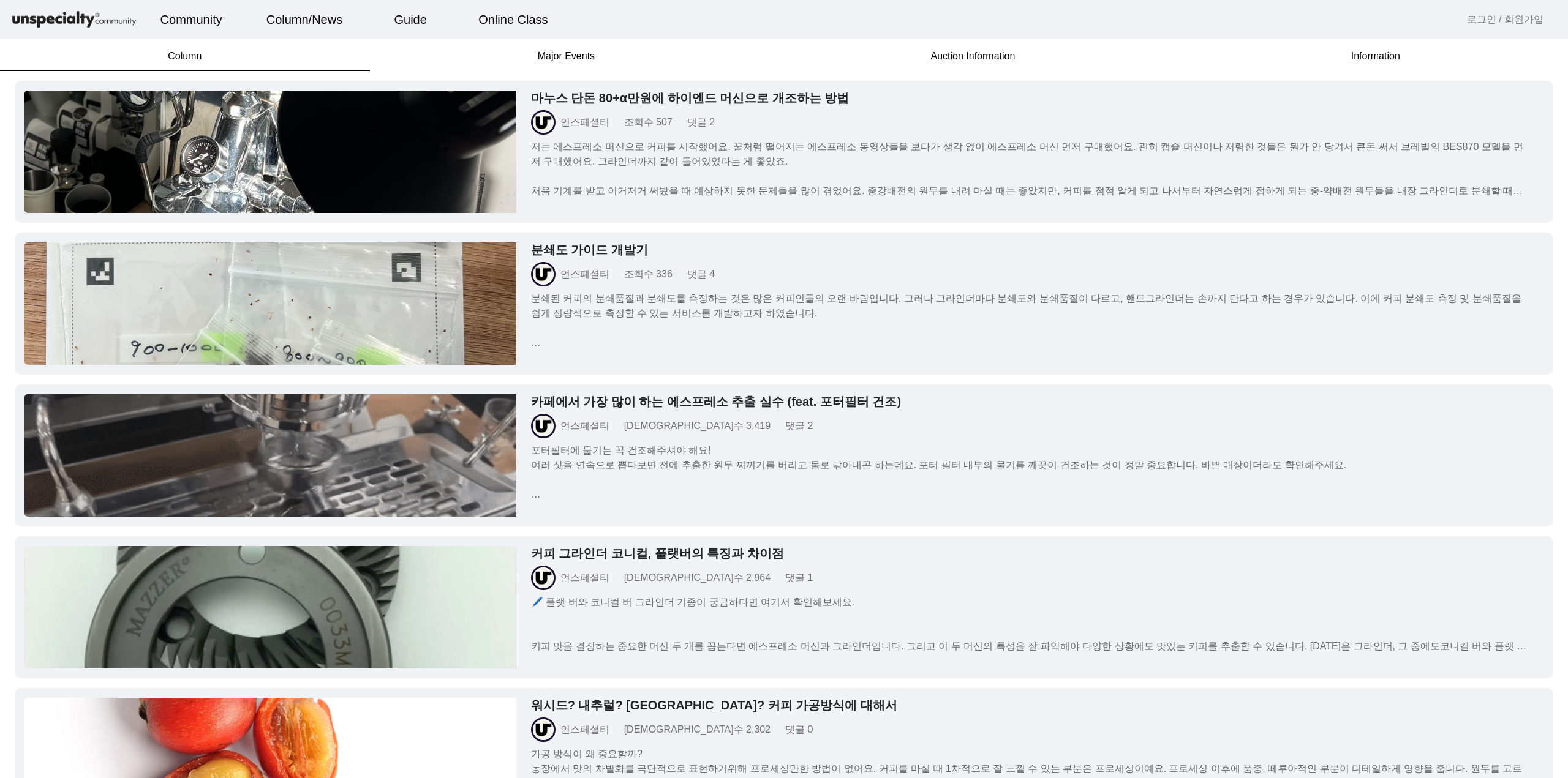
click at [587, 288] on div "분쇄도 가이드 개발기 언스페셜티 조회수 336 댓글 4 분쇄된 커피의 분쇄품질과 분쇄도를 측정하는 것은 많은 커피인들의 오랜 바람입니다. 그러…" at bounding box center [1030, 296] width 998 height 108
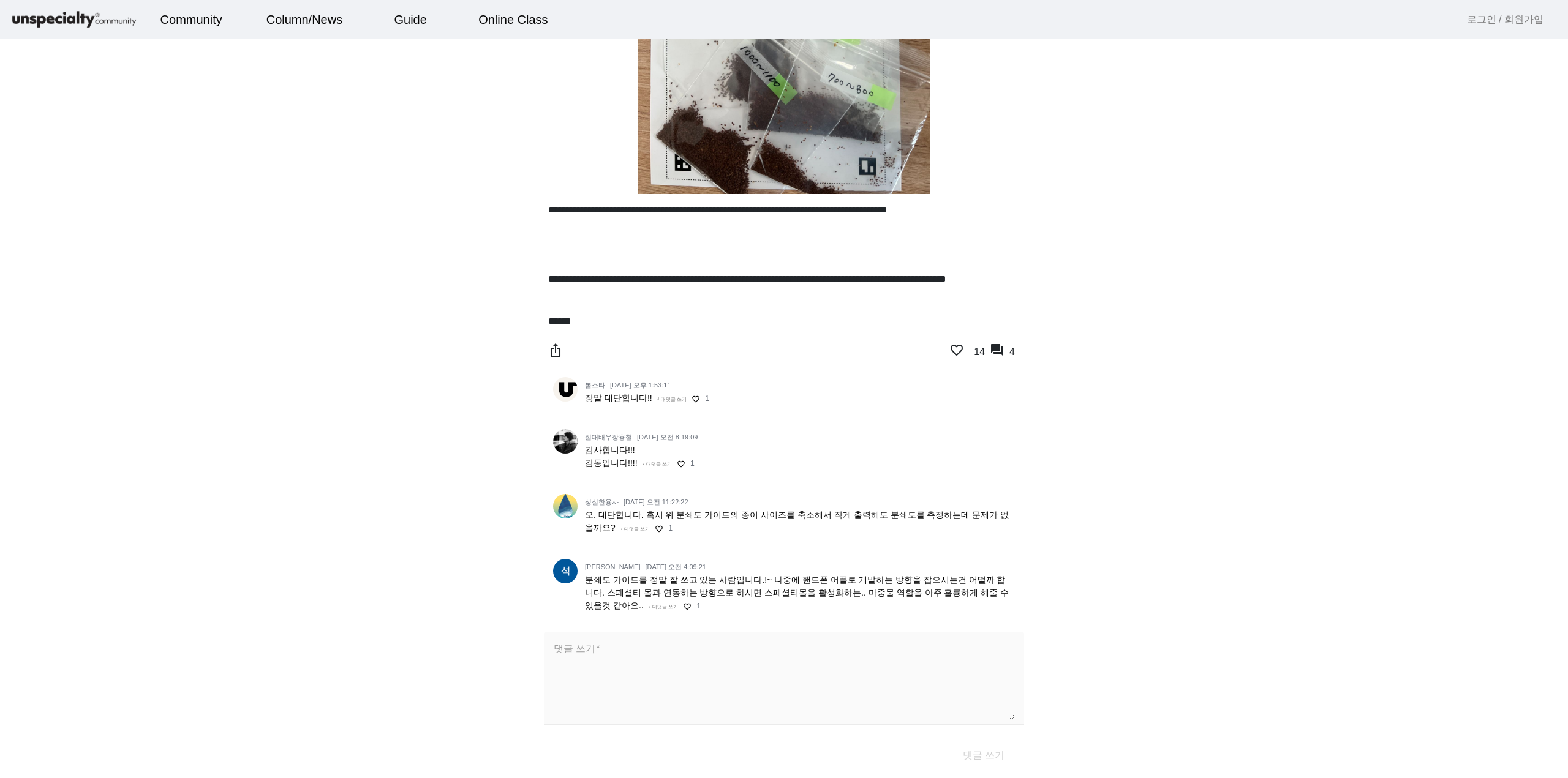
scroll to position [2817, 0]
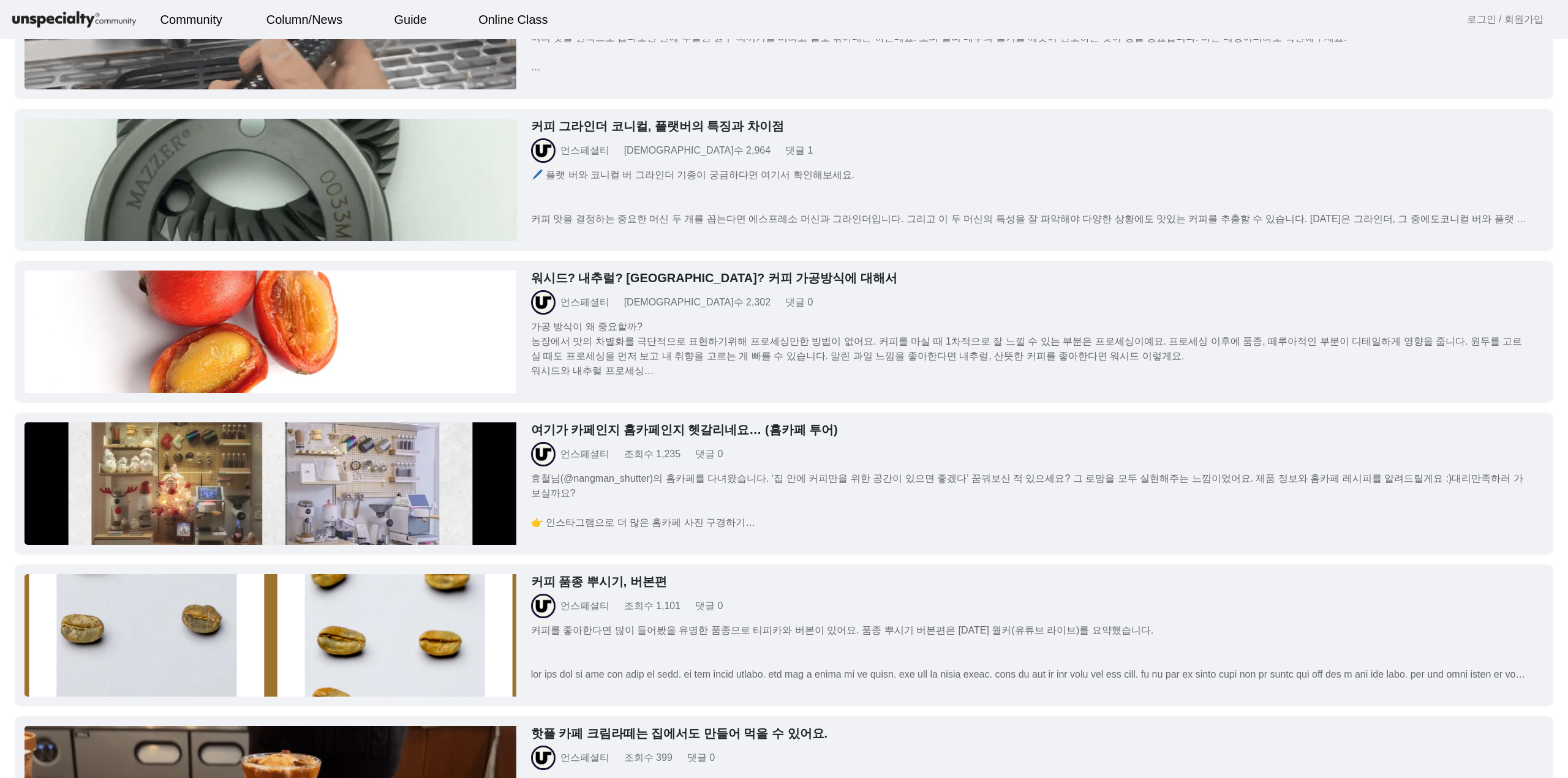
scroll to position [674, 0]
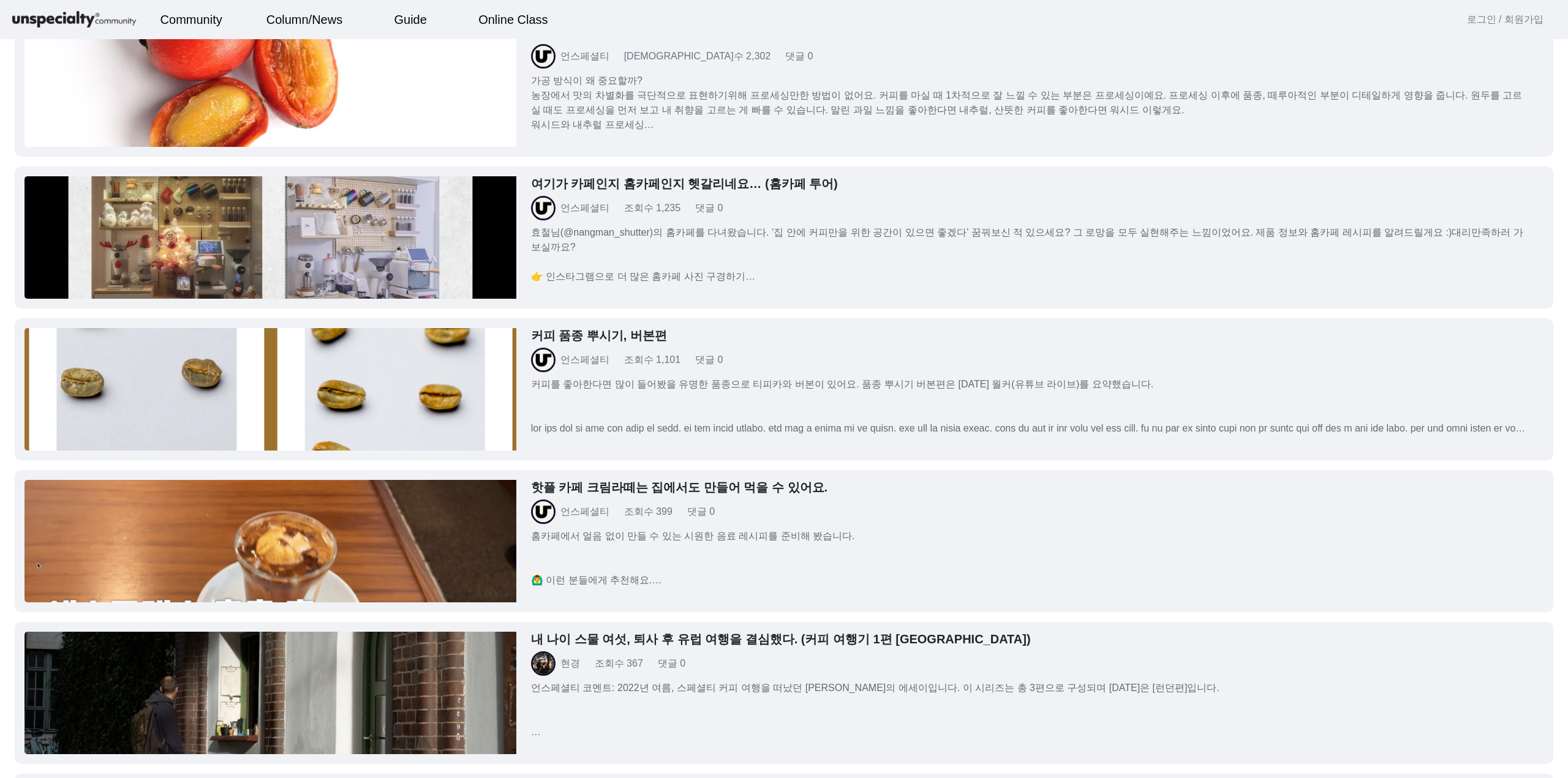
click at [479, 215] on img at bounding box center [270, 237] width 492 height 122
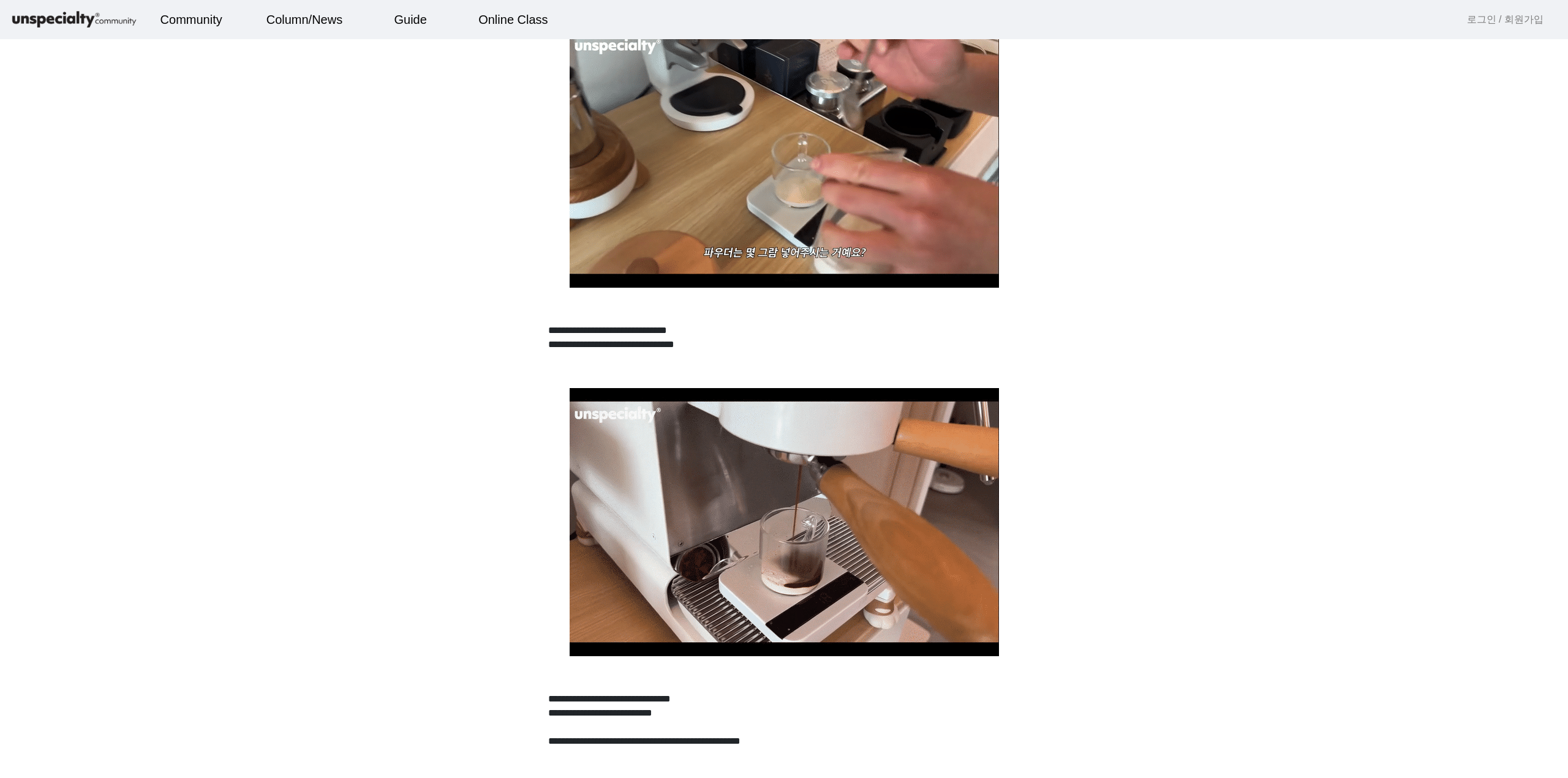
scroll to position [5205, 0]
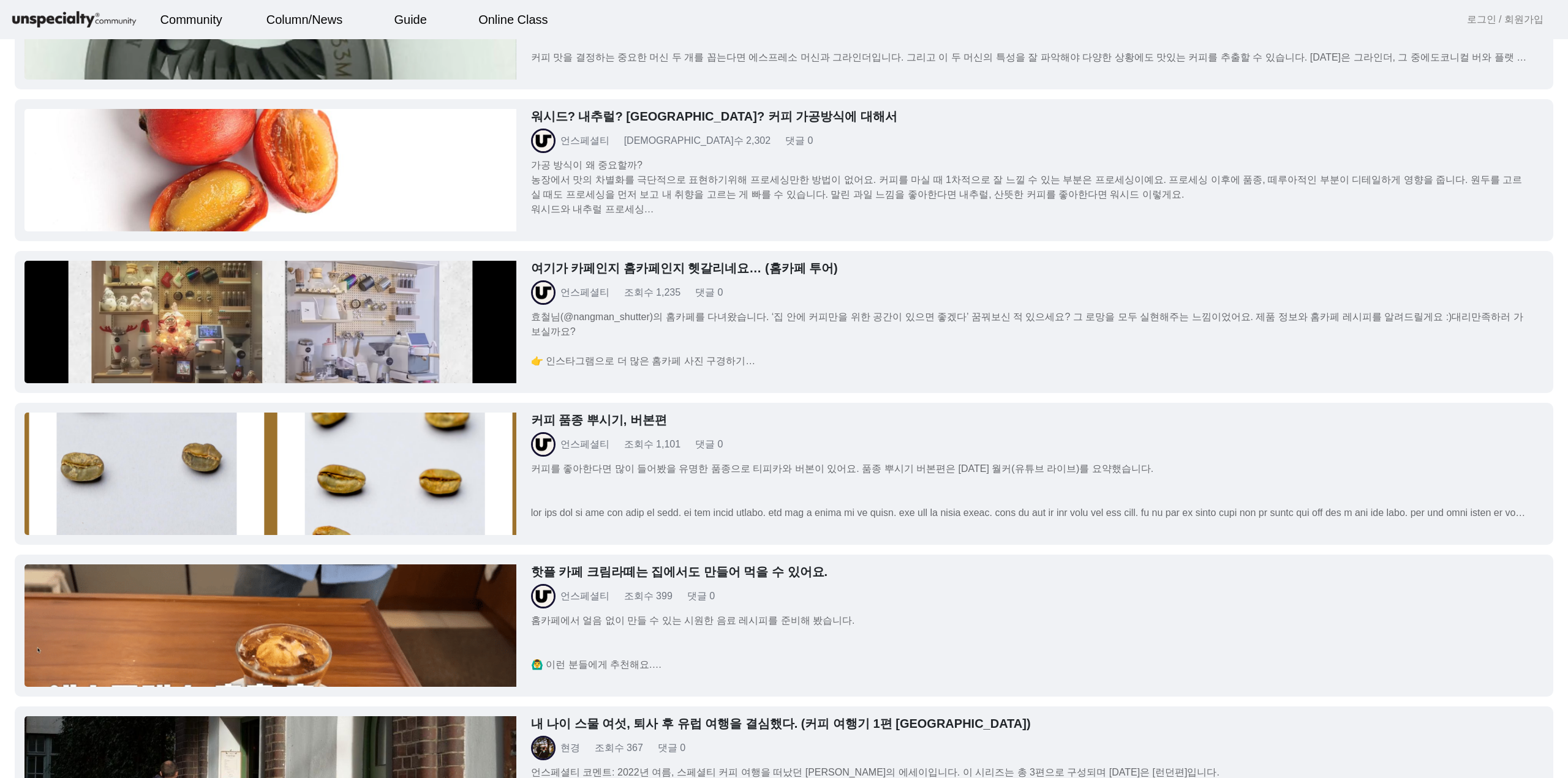
scroll to position [735, 0]
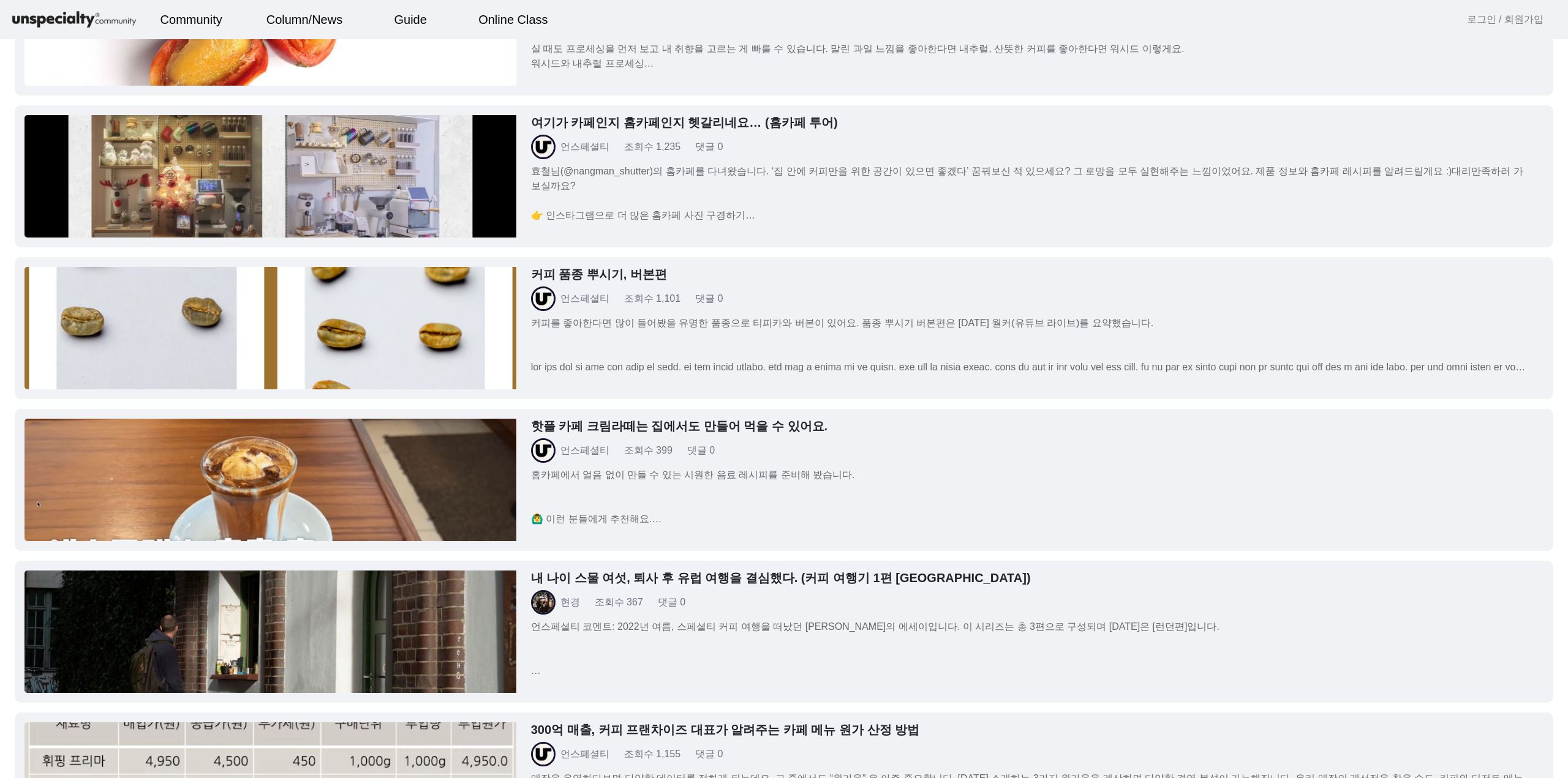
click at [449, 289] on img at bounding box center [270, 328] width 492 height 122
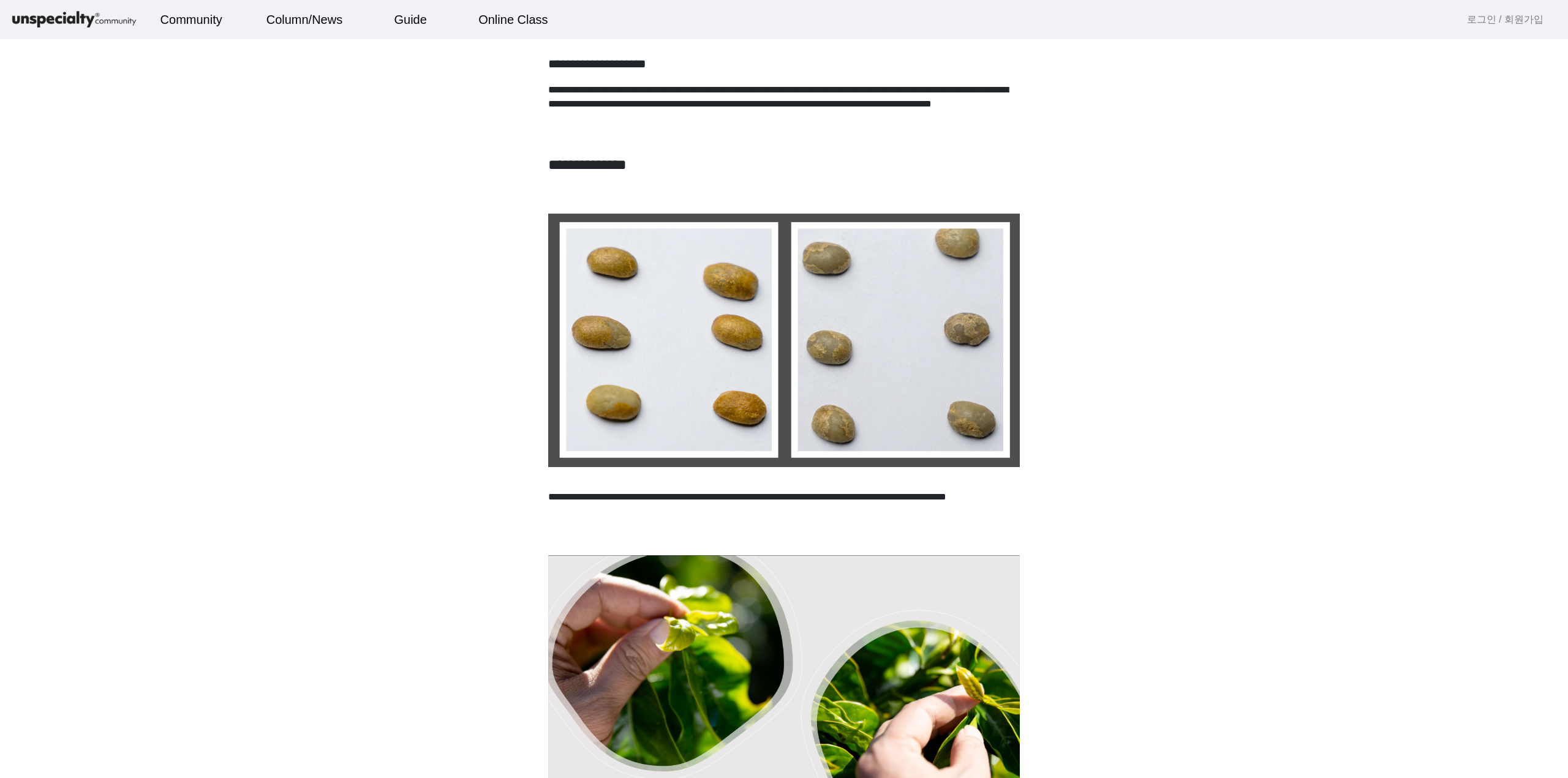
scroll to position [1225, 0]
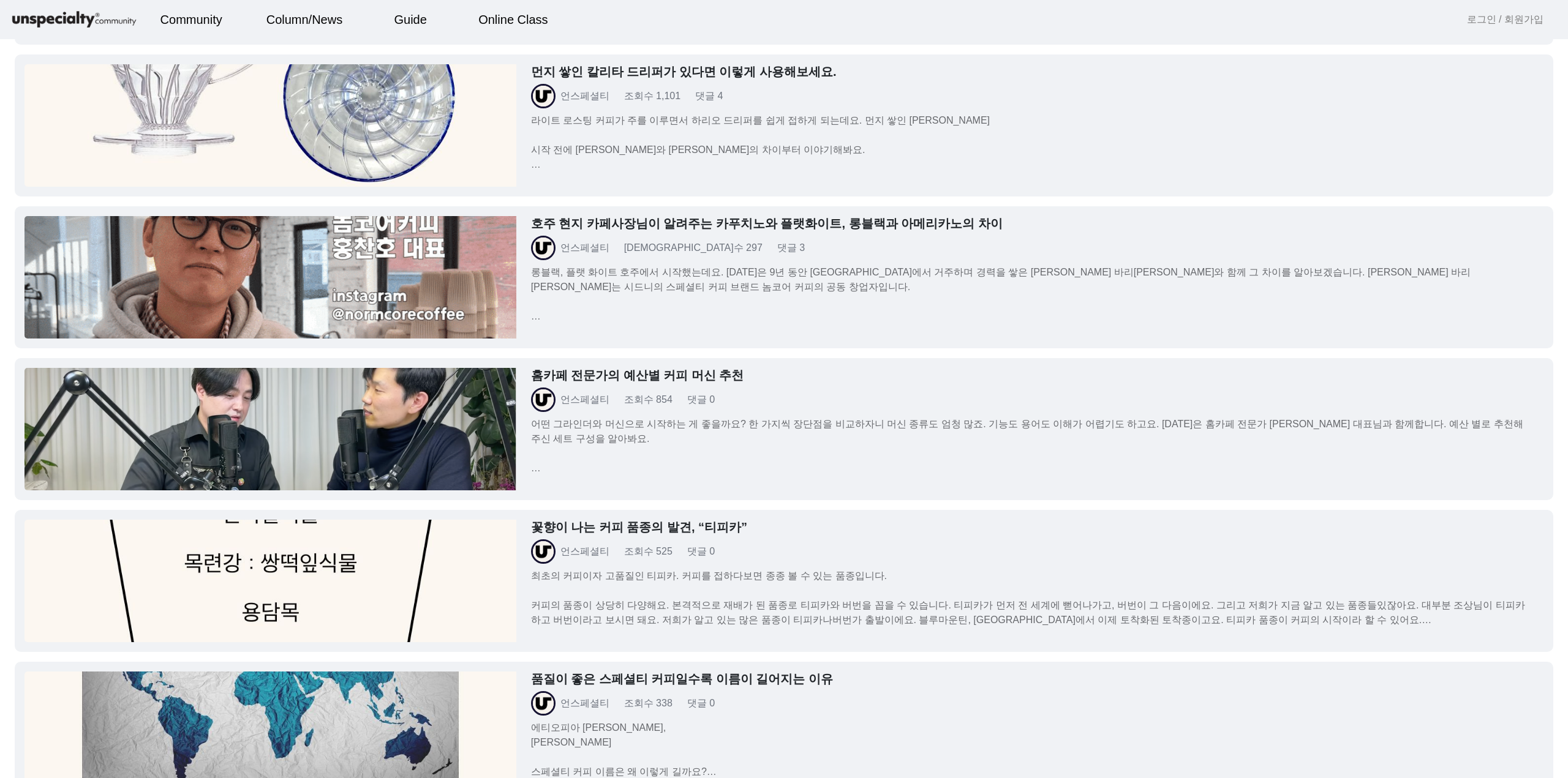
scroll to position [1653, 0]
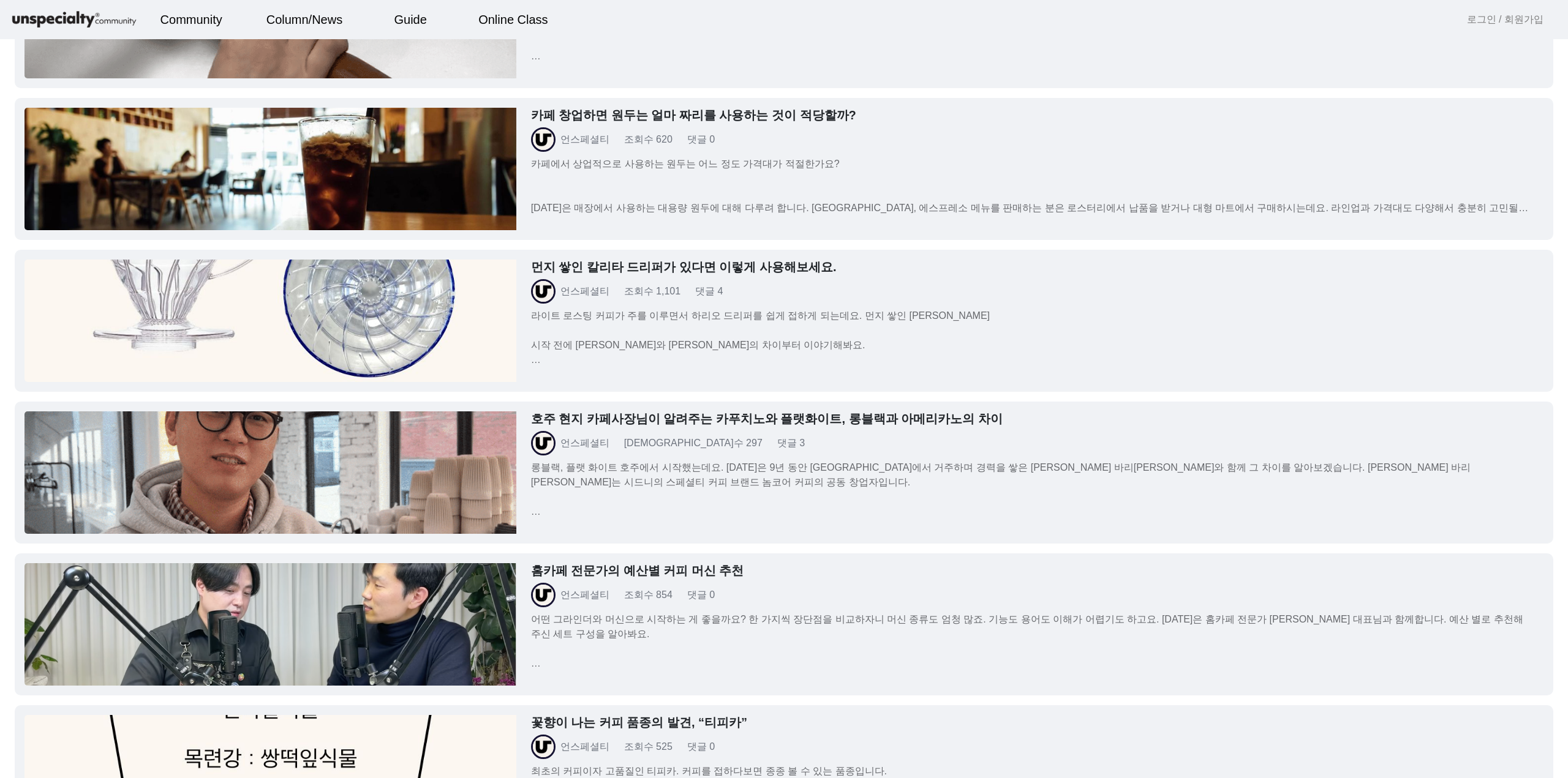
click at [697, 436] on div "언스페셜티 조회수 297 댓글 3" at bounding box center [1030, 443] width 998 height 24
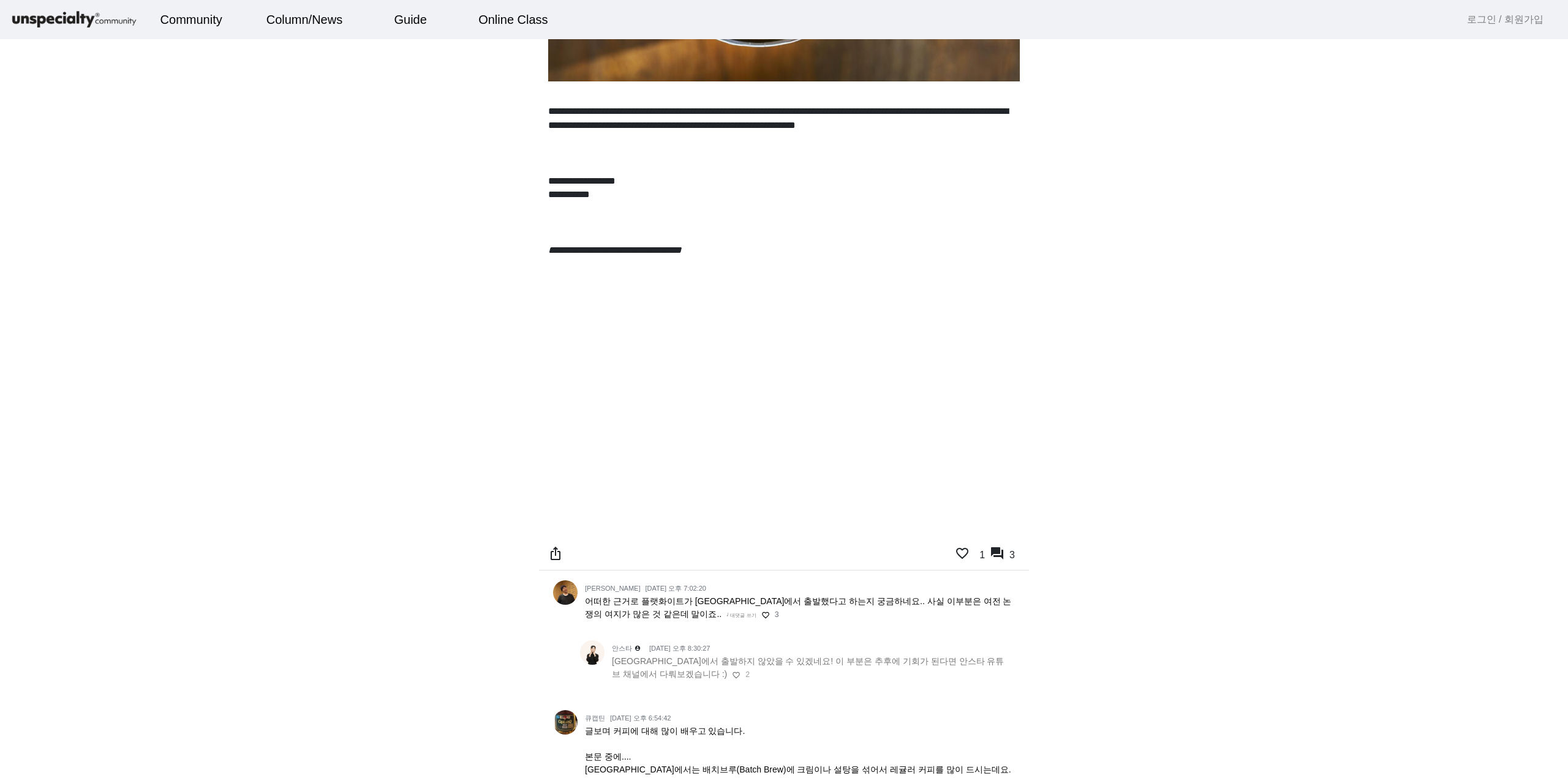
scroll to position [4041, 0]
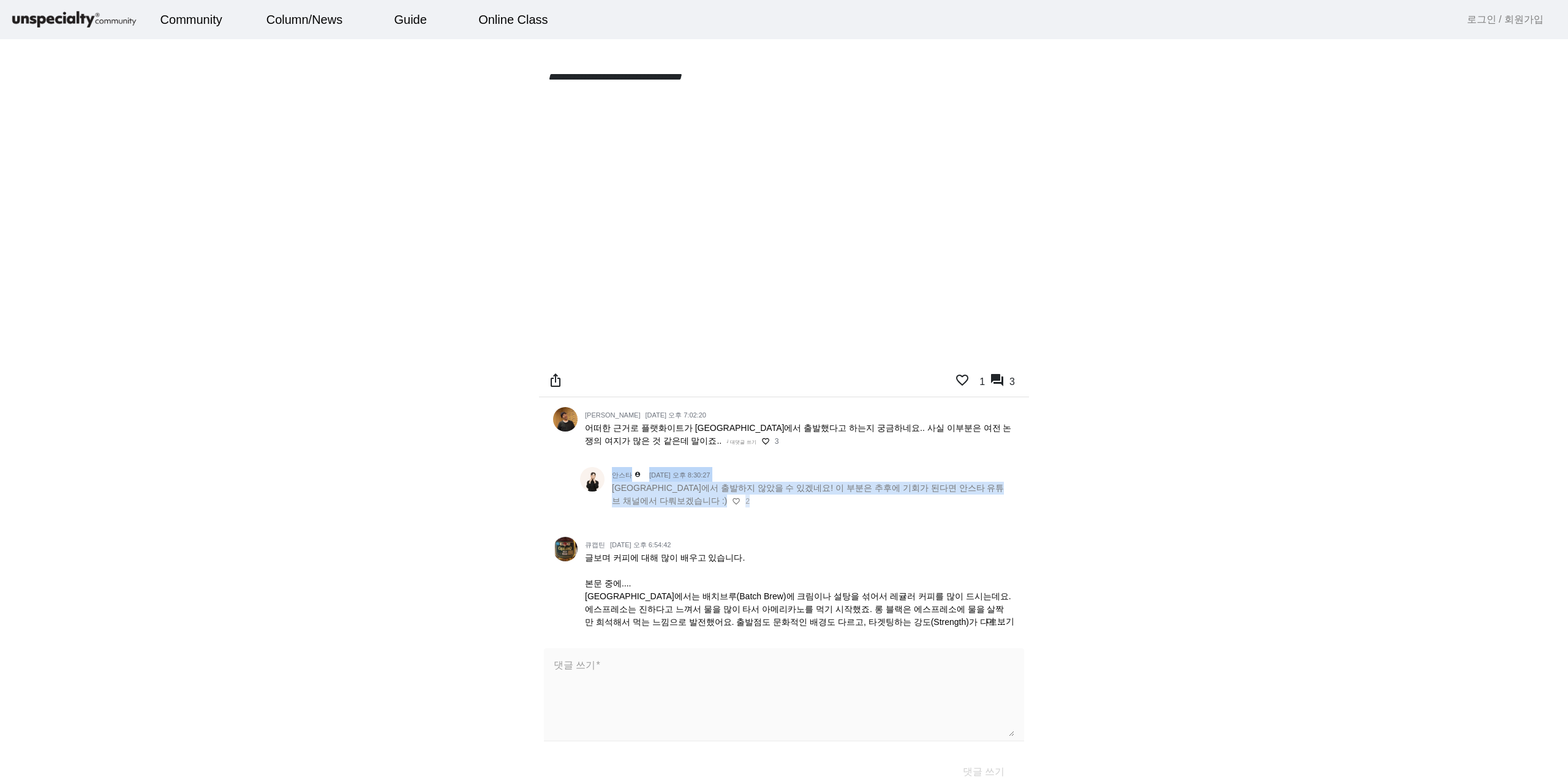
drag, startPoint x: 250, startPoint y: 508, endPoint x: 326, endPoint y: 546, distance: 85.0
drag, startPoint x: 326, startPoint y: 546, endPoint x: 140, endPoint y: 481, distance: 197.0
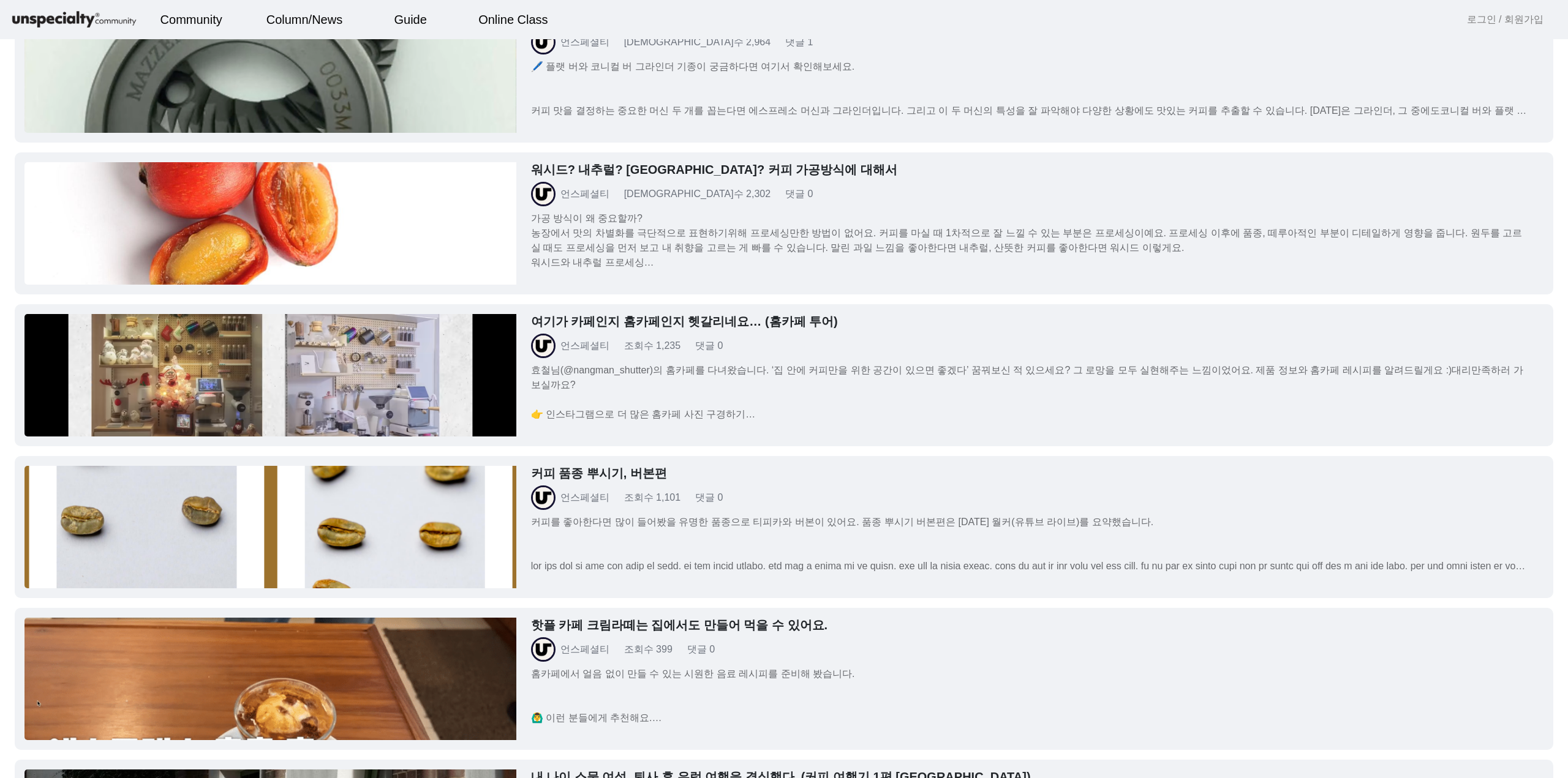
scroll to position [618, 0]
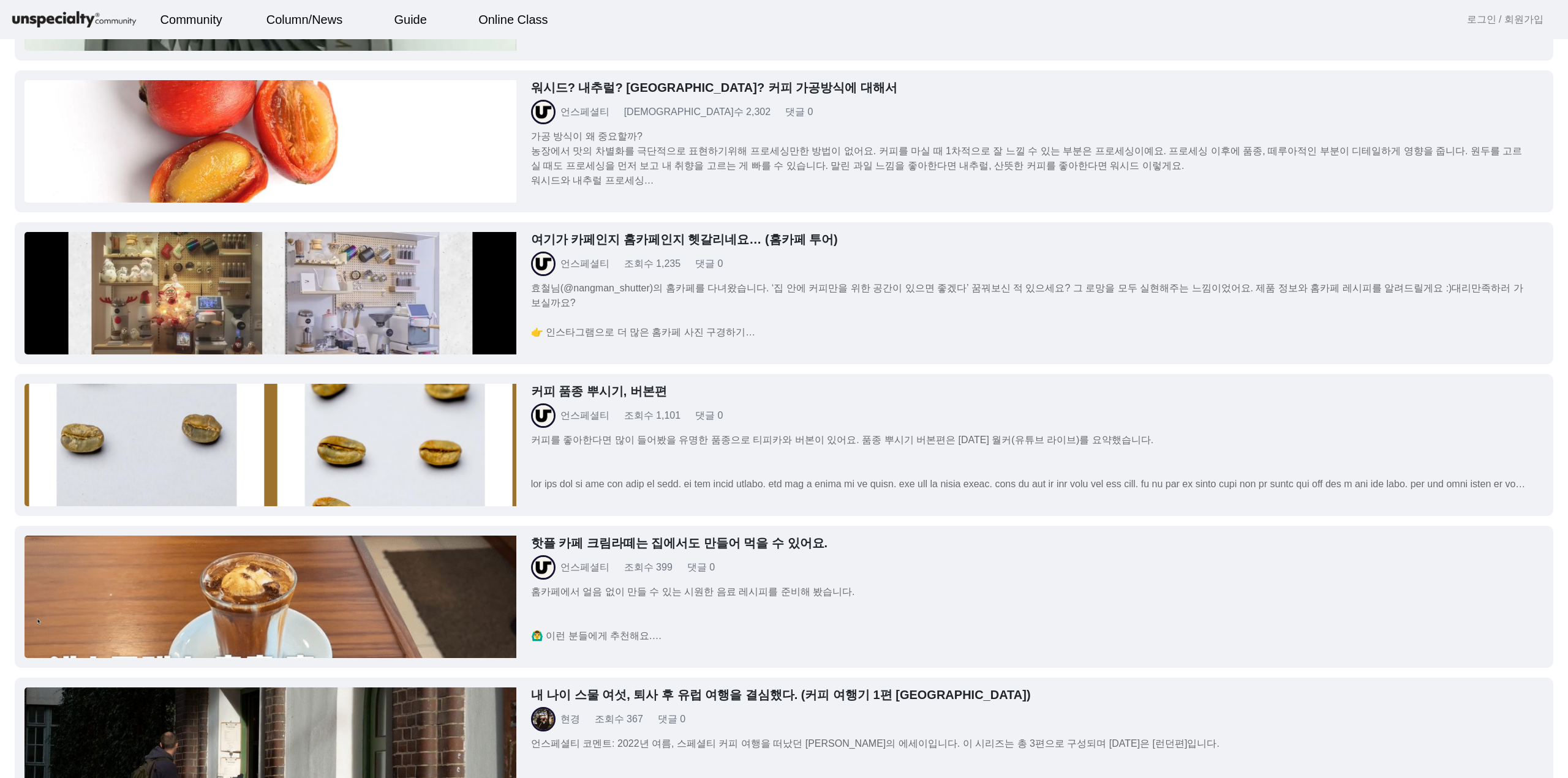
click at [607, 140] on p "가공 방식이 왜 중요할까? 농장에서 맛의 차별화를 극단적으로 표현하기위해 프로세싱만한 방법이 없어요. 커피를 마실 때 1차적으로 잘 느낄 수 …" at bounding box center [1030, 159] width 998 height 59
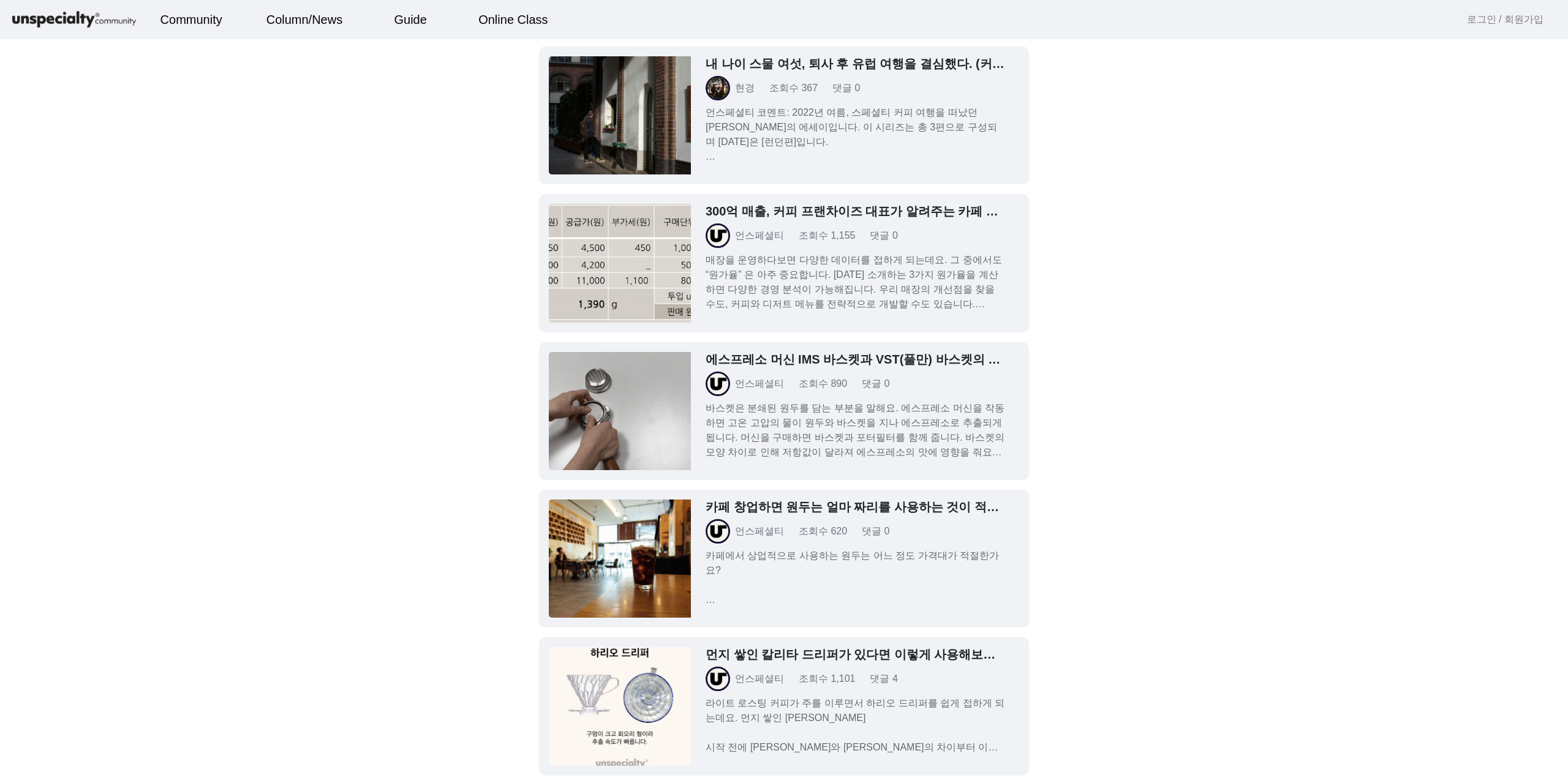
scroll to position [5021, 0]
